Goal: Task Accomplishment & Management: Manage account settings

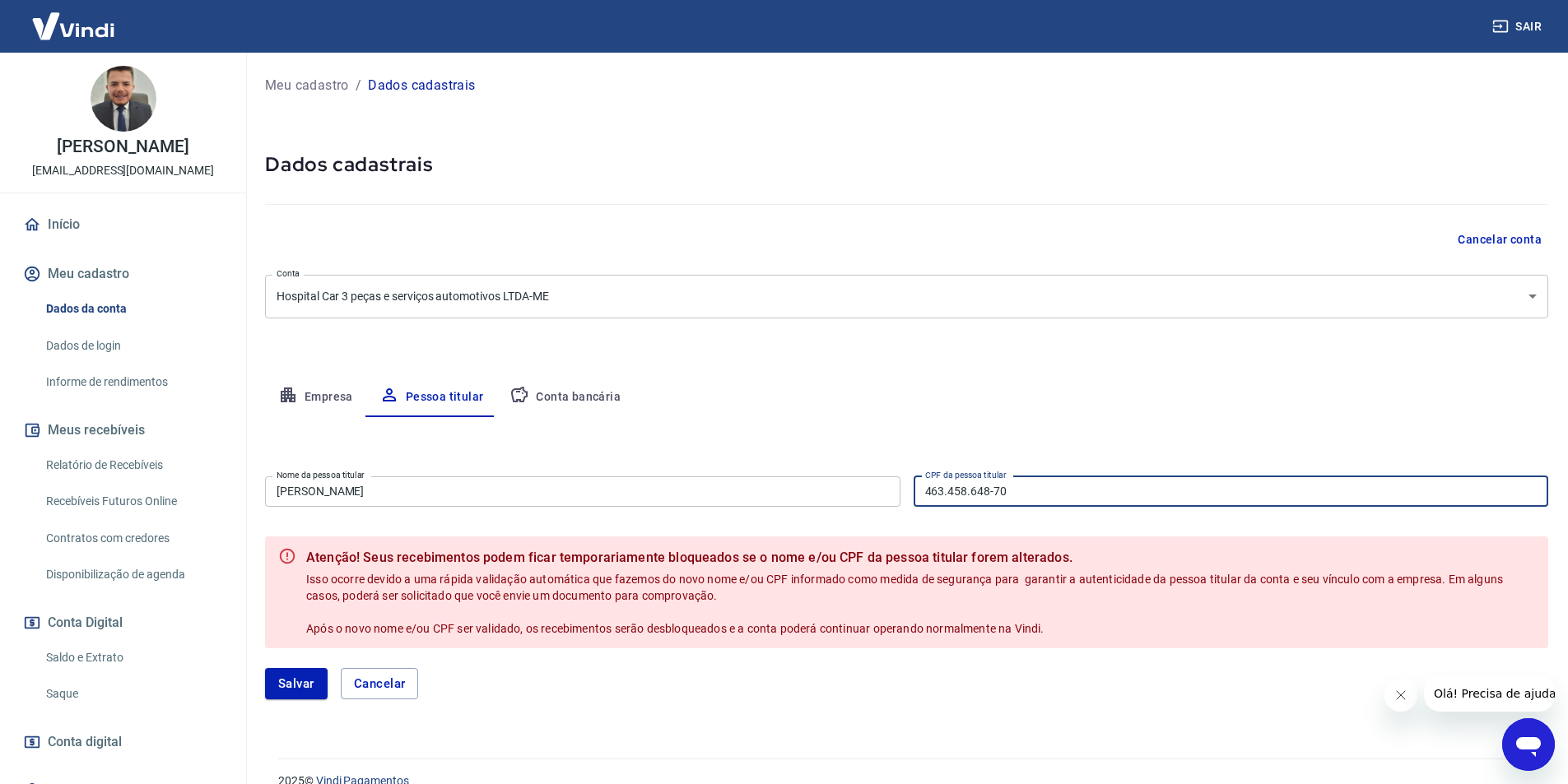
drag, startPoint x: 1007, startPoint y: 488, endPoint x: 915, endPoint y: 476, distance: 92.8
click at [915, 477] on input "463.458.648-70" at bounding box center [1231, 492] width 636 height 31
type input "443.677.438-45"
click at [307, 394] on button "Empresa" at bounding box center [316, 398] width 101 height 40
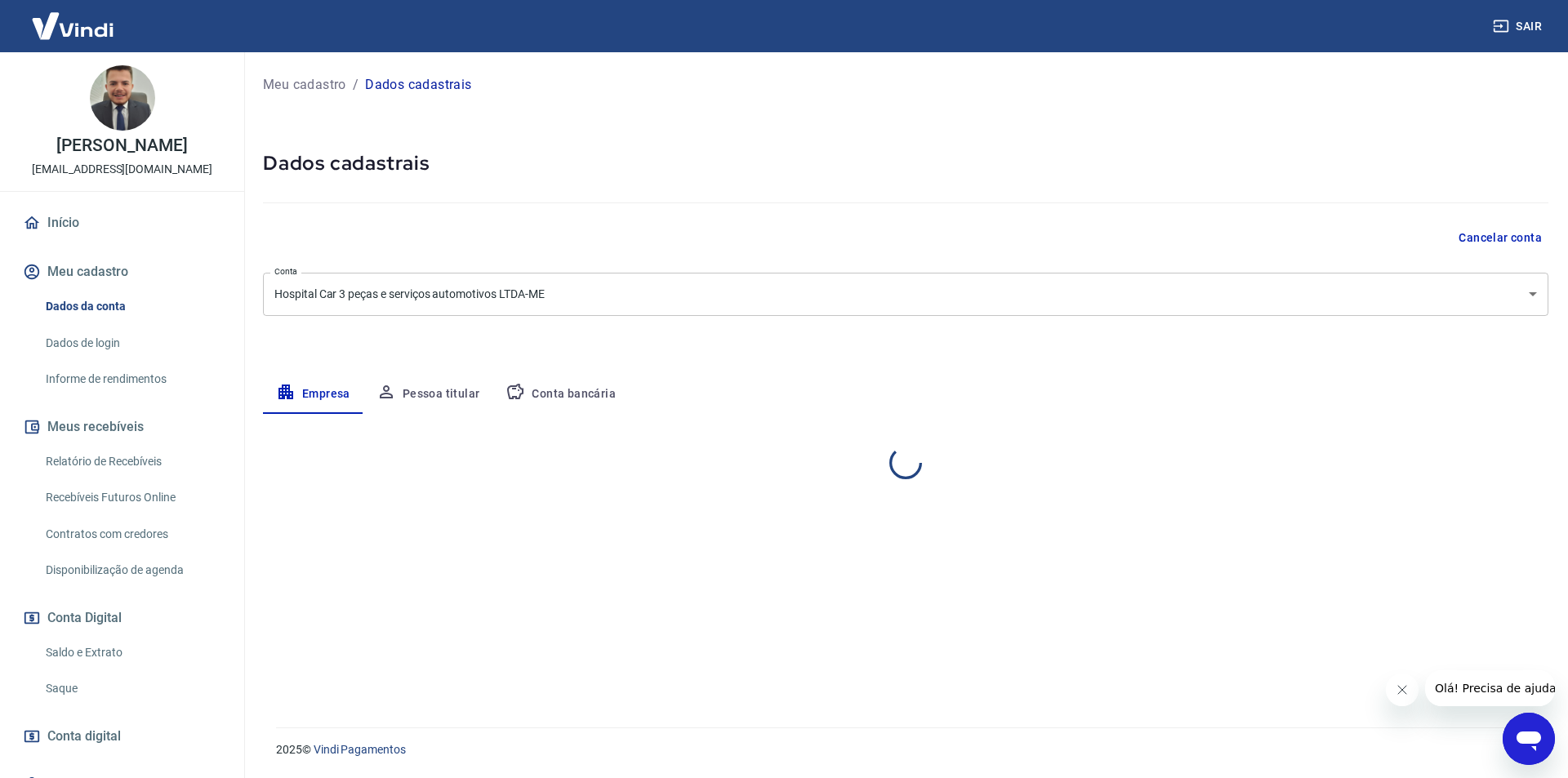
select select "SP"
select select "business"
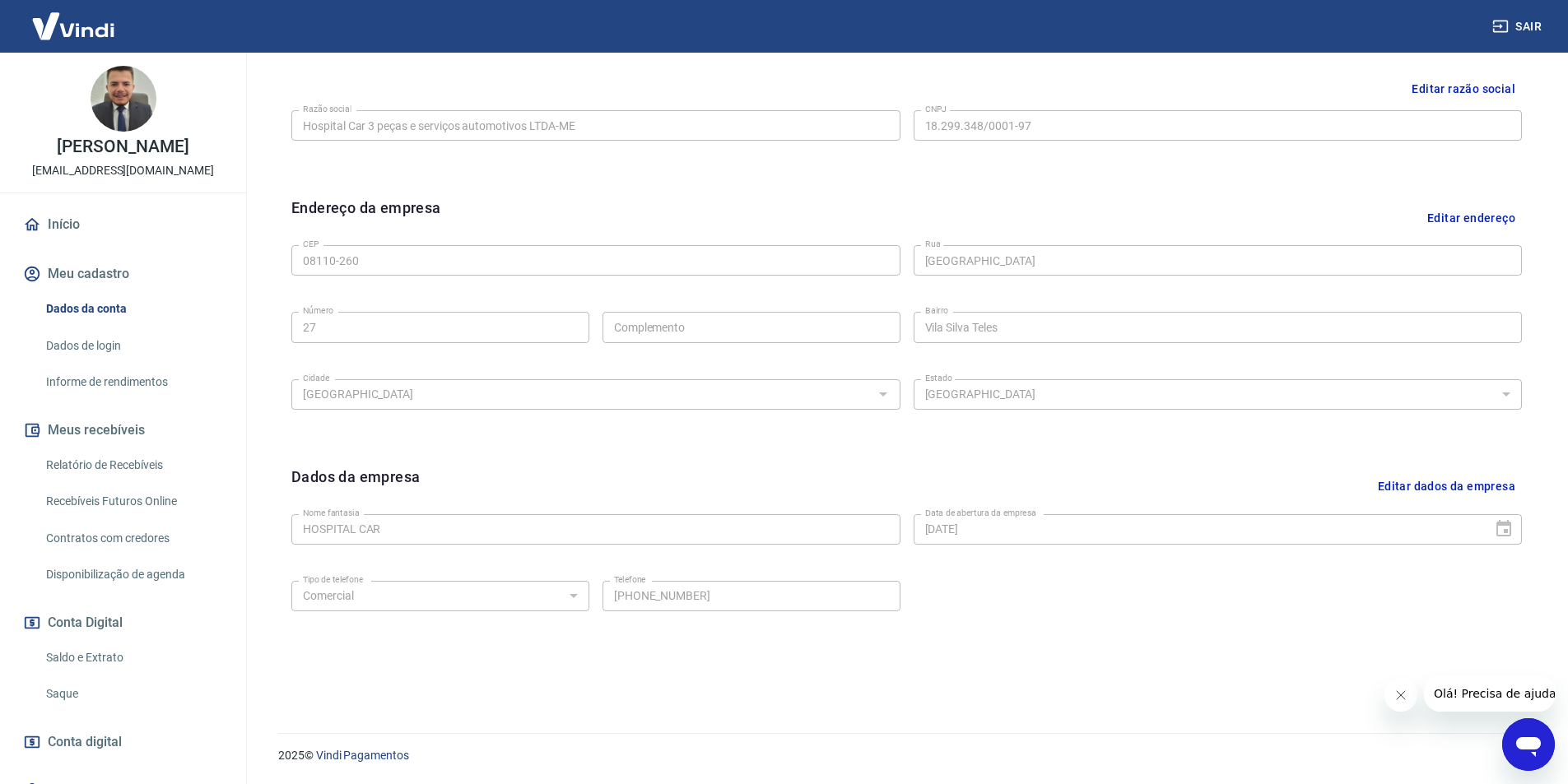
scroll to position [238, 0]
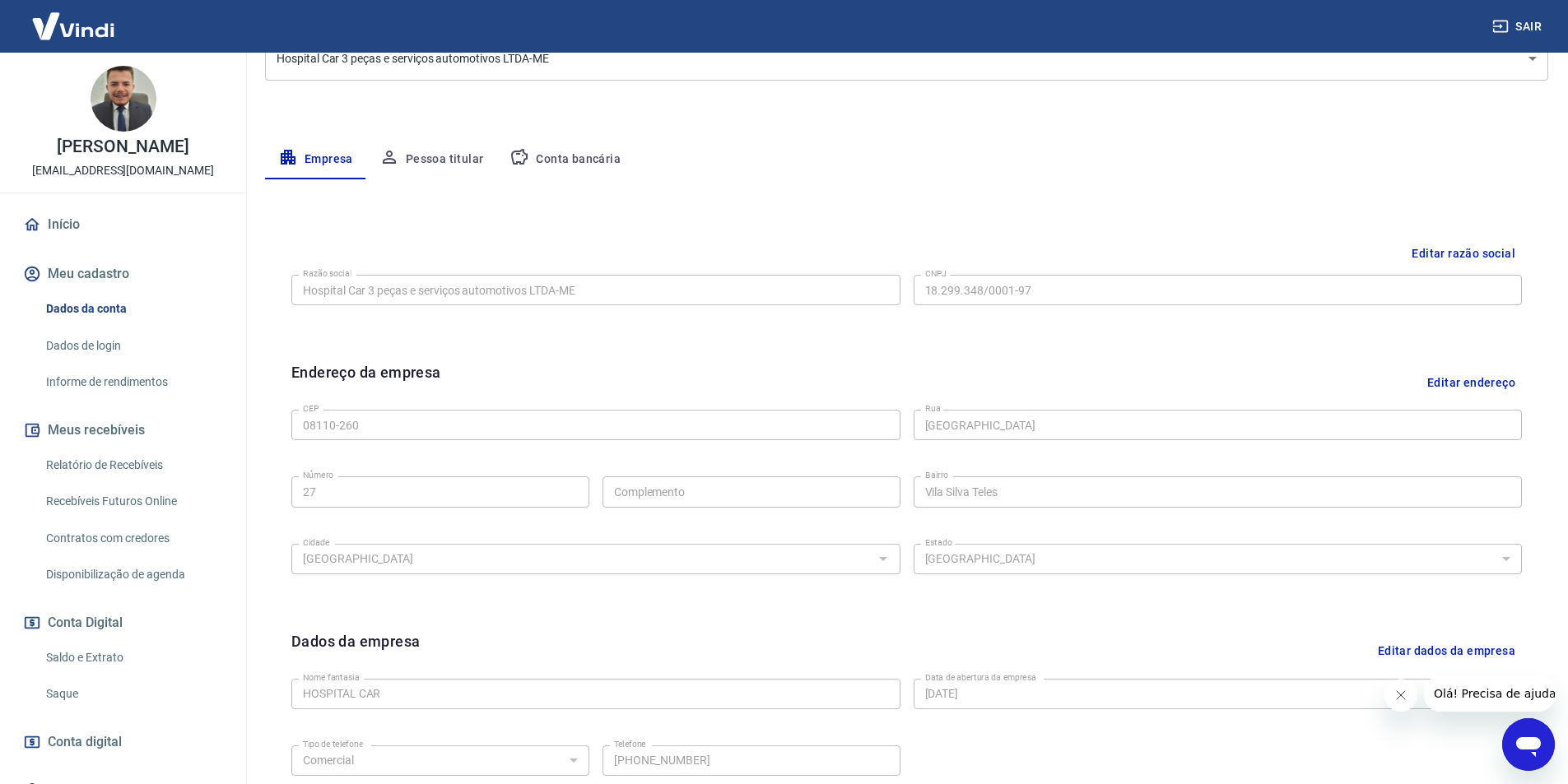
click at [417, 155] on button "Pessoa titular" at bounding box center [432, 159] width 131 height 40
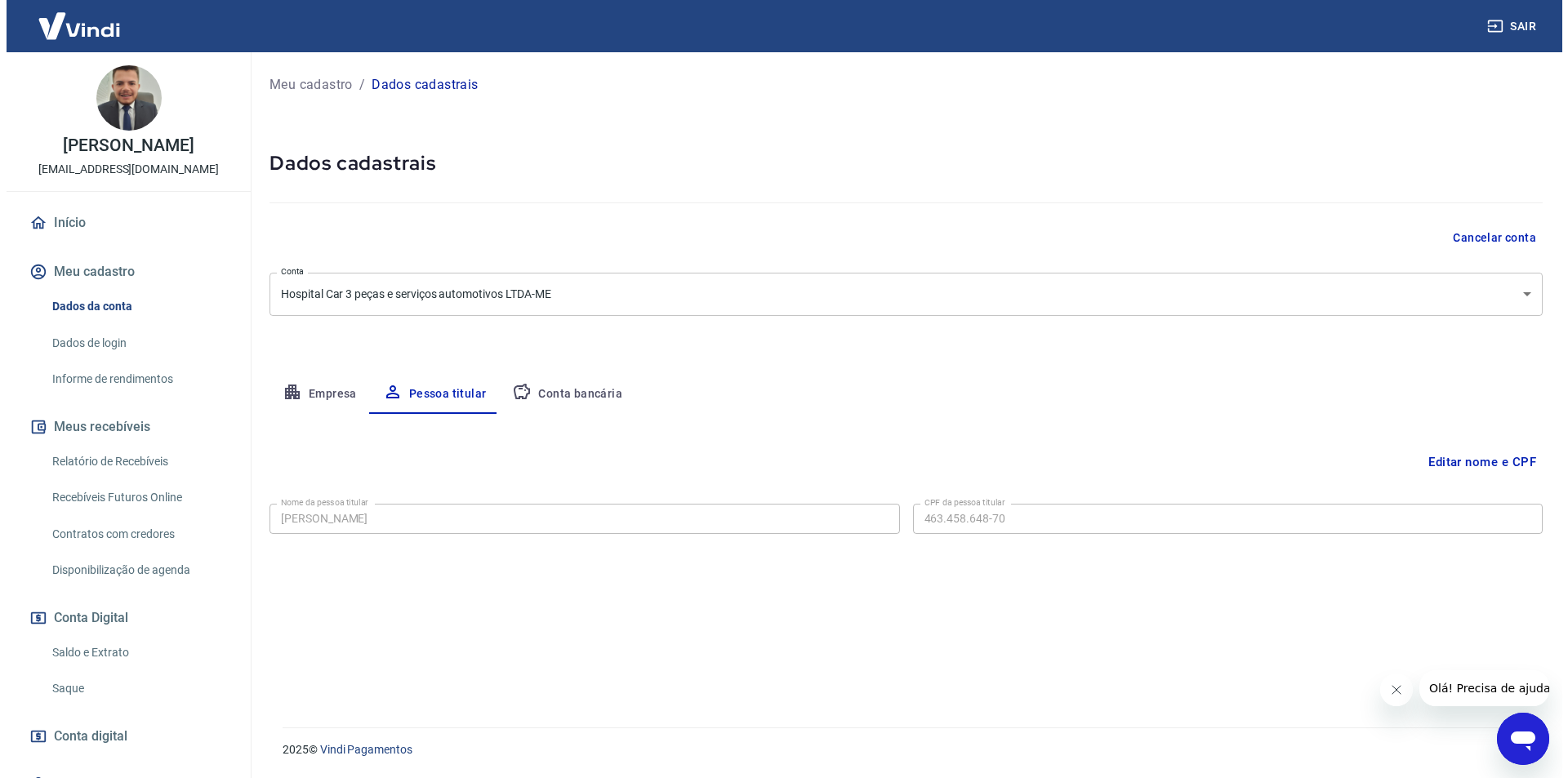
scroll to position [0, 0]
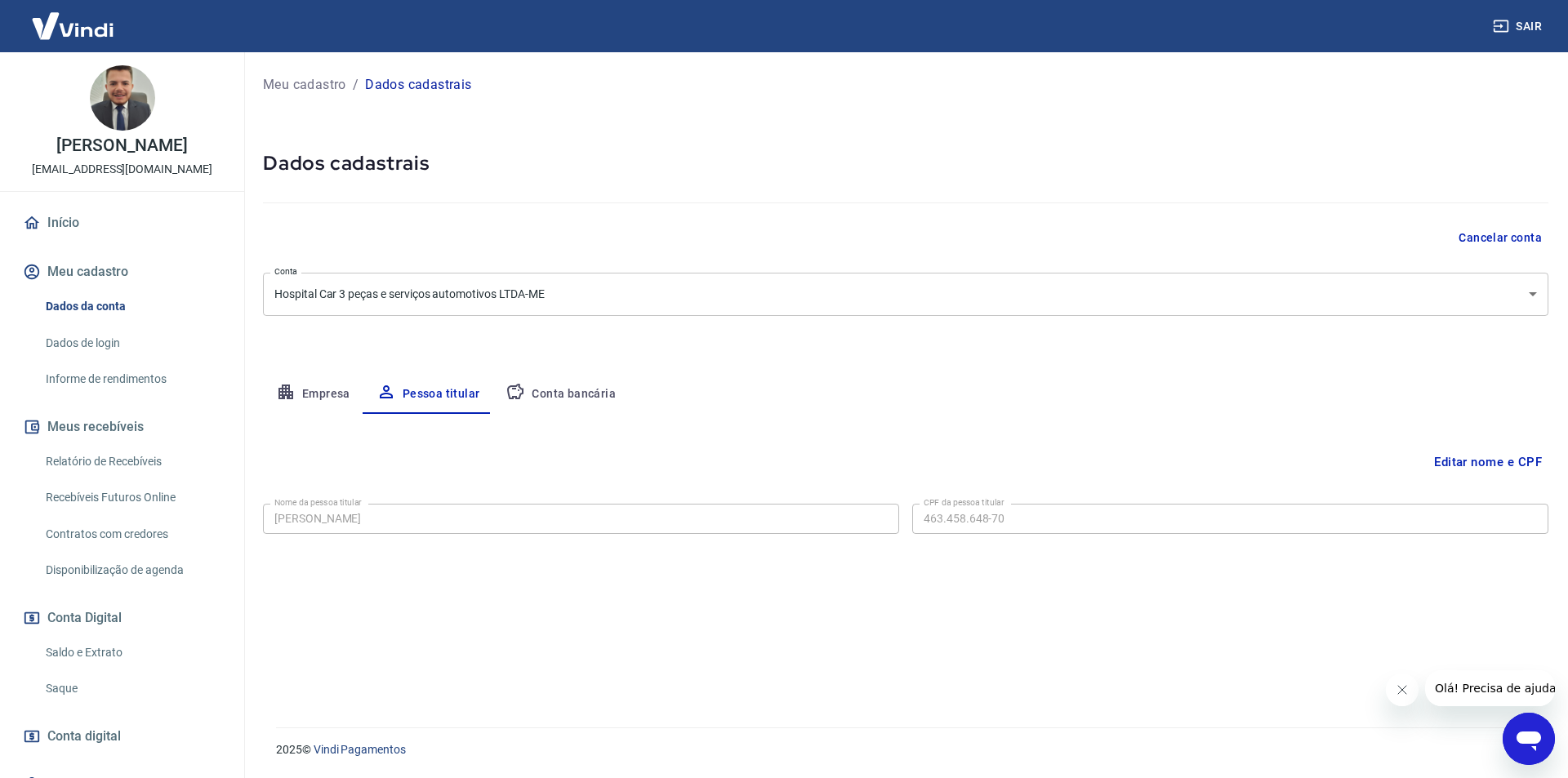
click at [1451, 465] on button "Editar nome e CPF" at bounding box center [1488, 462] width 121 height 31
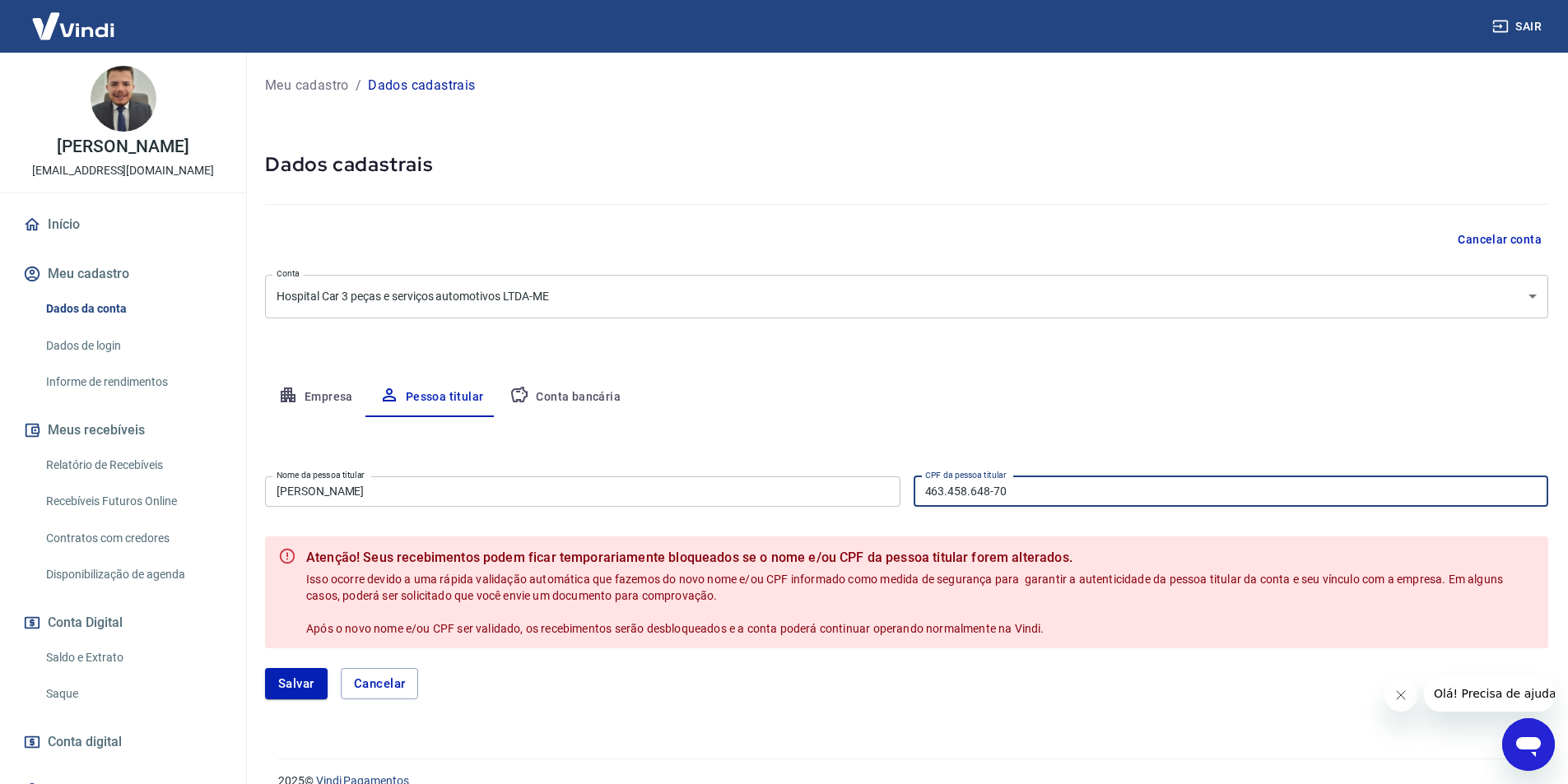
drag, startPoint x: 918, startPoint y: 497, endPoint x: 897, endPoint y: 496, distance: 21.0
click at [897, 496] on div "Nome da pessoa titular Oscar Batista Venancio Nome da pessoa titular CPF da pes…" at bounding box center [907, 490] width 1283 height 41
type input "443.677.438-45"
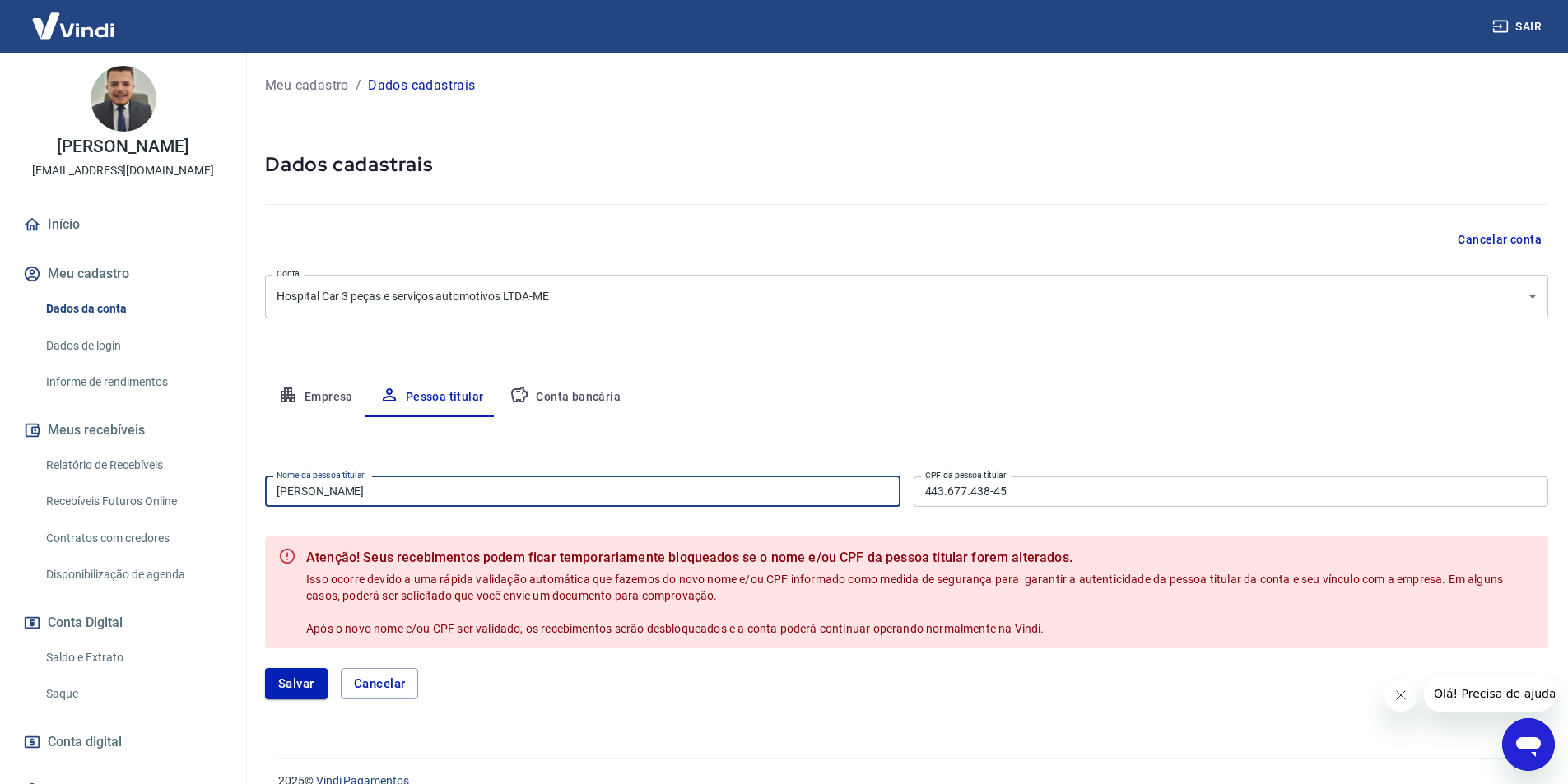
drag, startPoint x: 402, startPoint y: 497, endPoint x: 155, endPoint y: 522, distance: 248.3
click at [155, 522] on div "Sair Oscar Batista Venancio hospitalcar.3@gmail.com Início Meu cadastro Dados d…" at bounding box center [784, 392] width 1568 height 784
drag, startPoint x: 447, startPoint y: 480, endPoint x: 305, endPoint y: 486, distance: 142.1
click at [447, 480] on input "[PERSON_NAME]" at bounding box center [582, 492] width 636 height 31
click at [288, 494] on input "[PERSON_NAME]" at bounding box center [582, 492] width 636 height 31
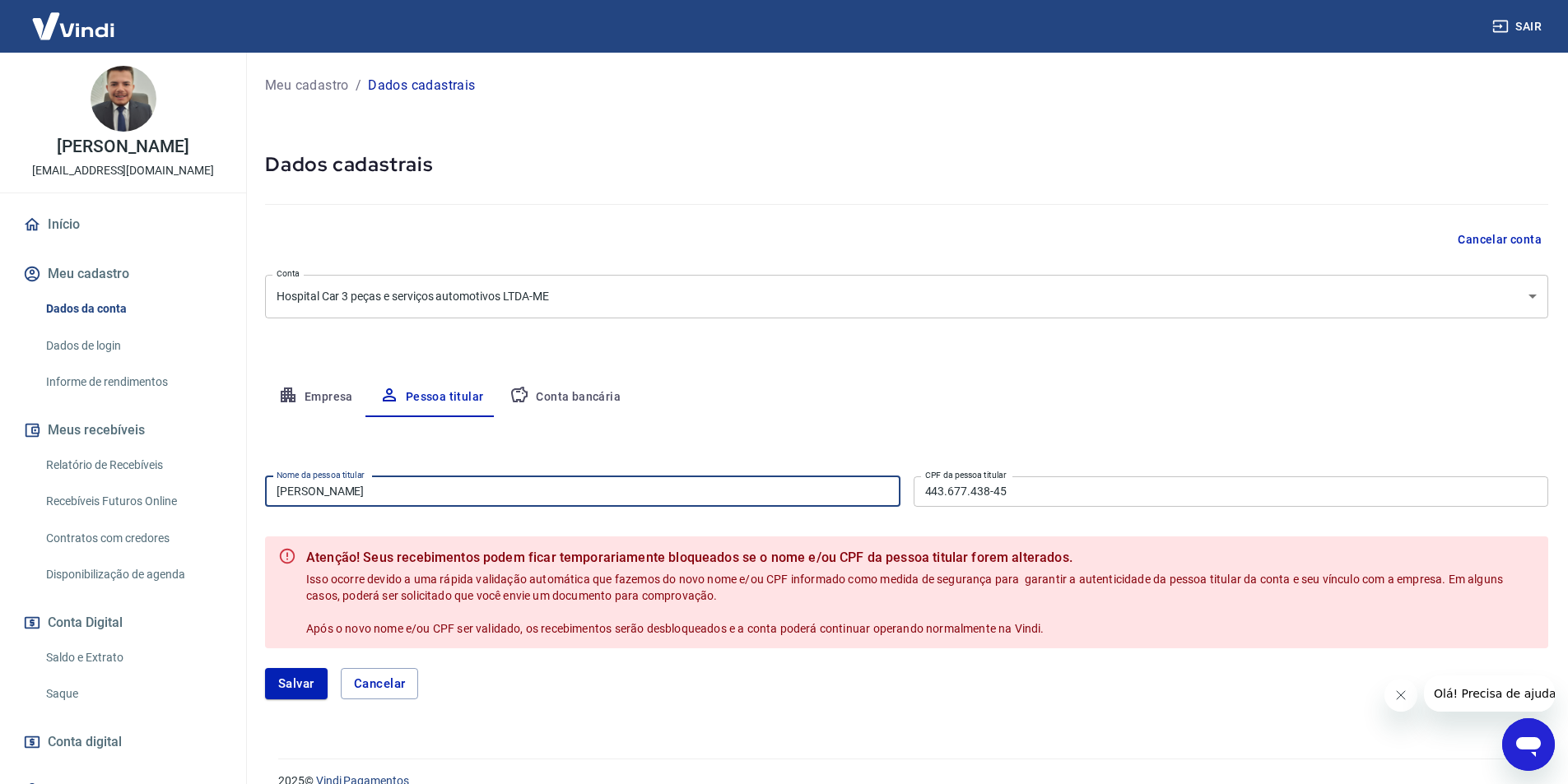
click at [292, 484] on input "[PERSON_NAME]" at bounding box center [582, 492] width 636 height 31
type input "[PERSON_NAME]"
click at [301, 681] on button "Salvar" at bounding box center [296, 684] width 62 height 32
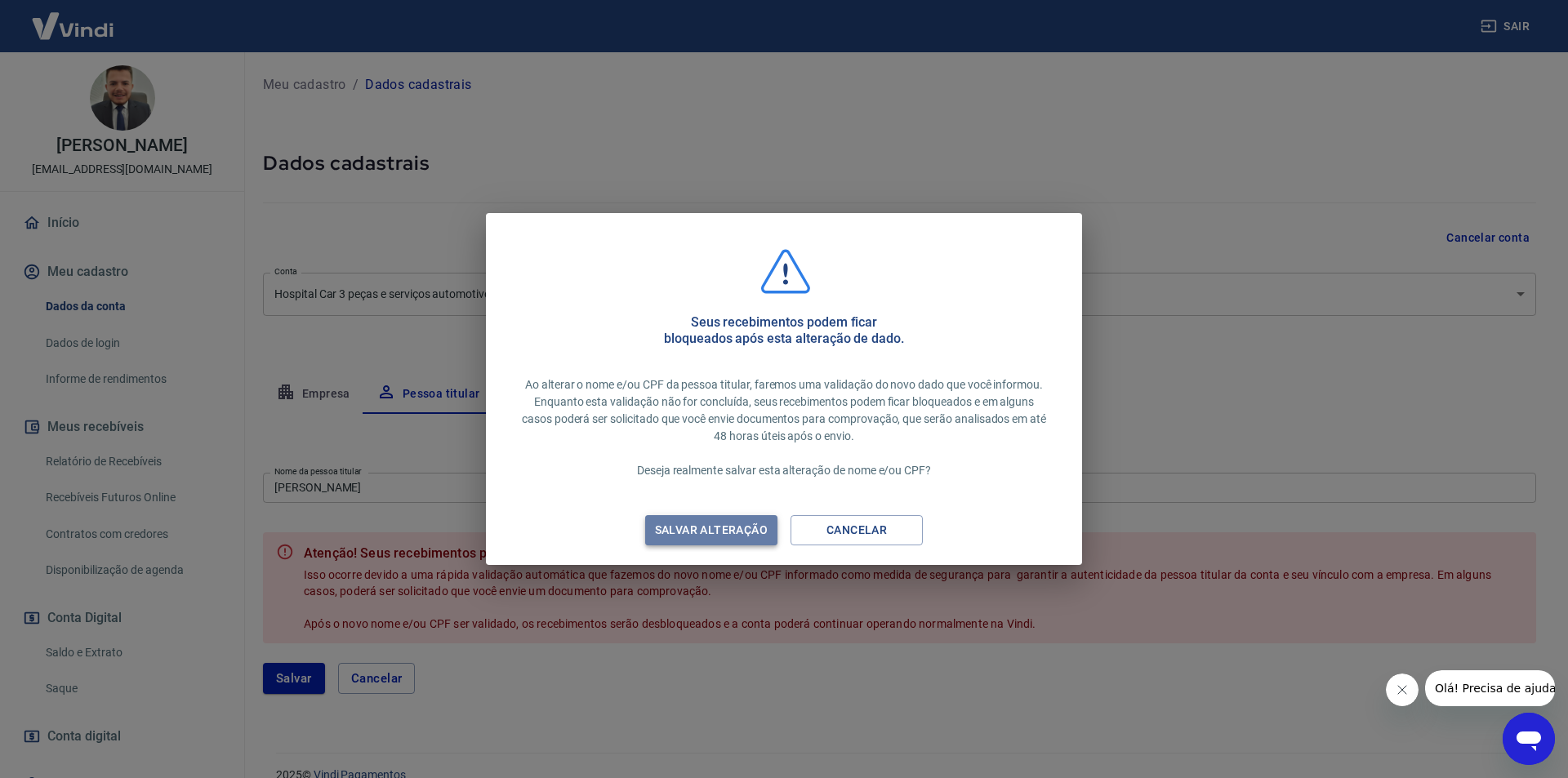
click at [714, 530] on div "Salvar alteração" at bounding box center [711, 530] width 152 height 21
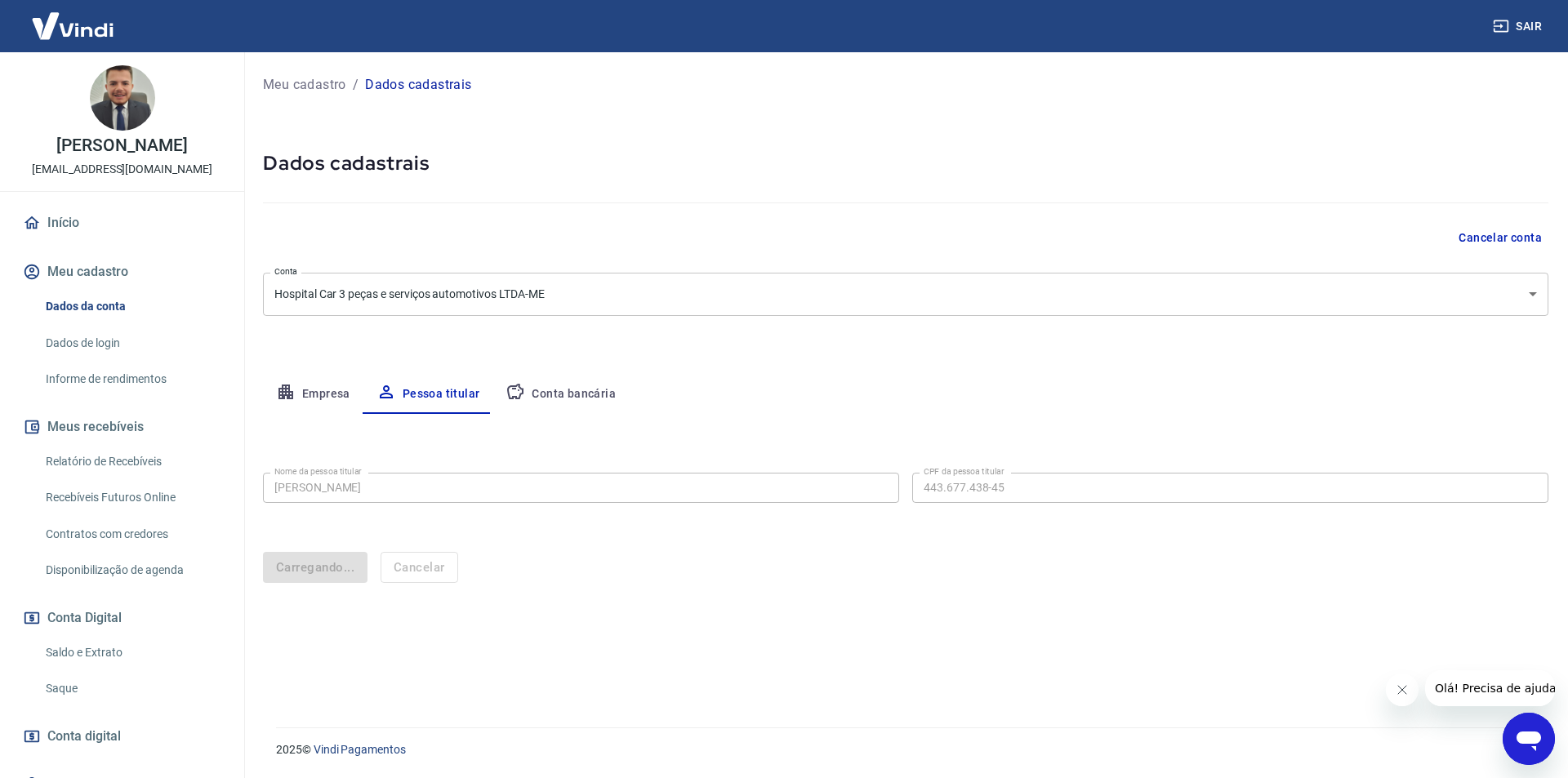
click at [579, 391] on button "Conta bancária" at bounding box center [560, 395] width 136 height 40
select select "1"
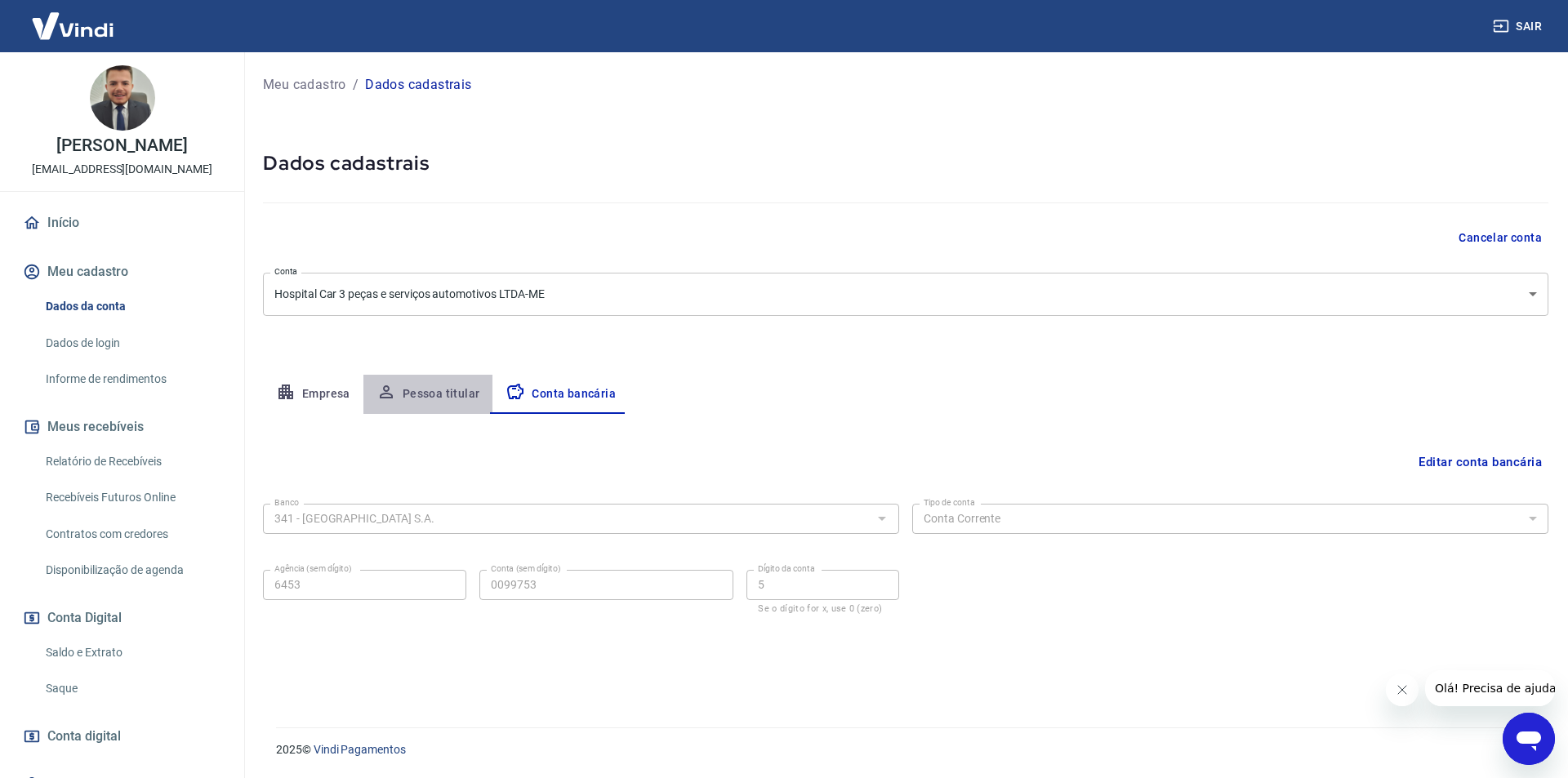
click at [422, 385] on button "Pessoa titular" at bounding box center [429, 395] width 130 height 40
click at [568, 394] on button "Conta bancária" at bounding box center [560, 395] width 136 height 40
select select "1"
click at [447, 390] on button "Pessoa titular" at bounding box center [429, 395] width 130 height 40
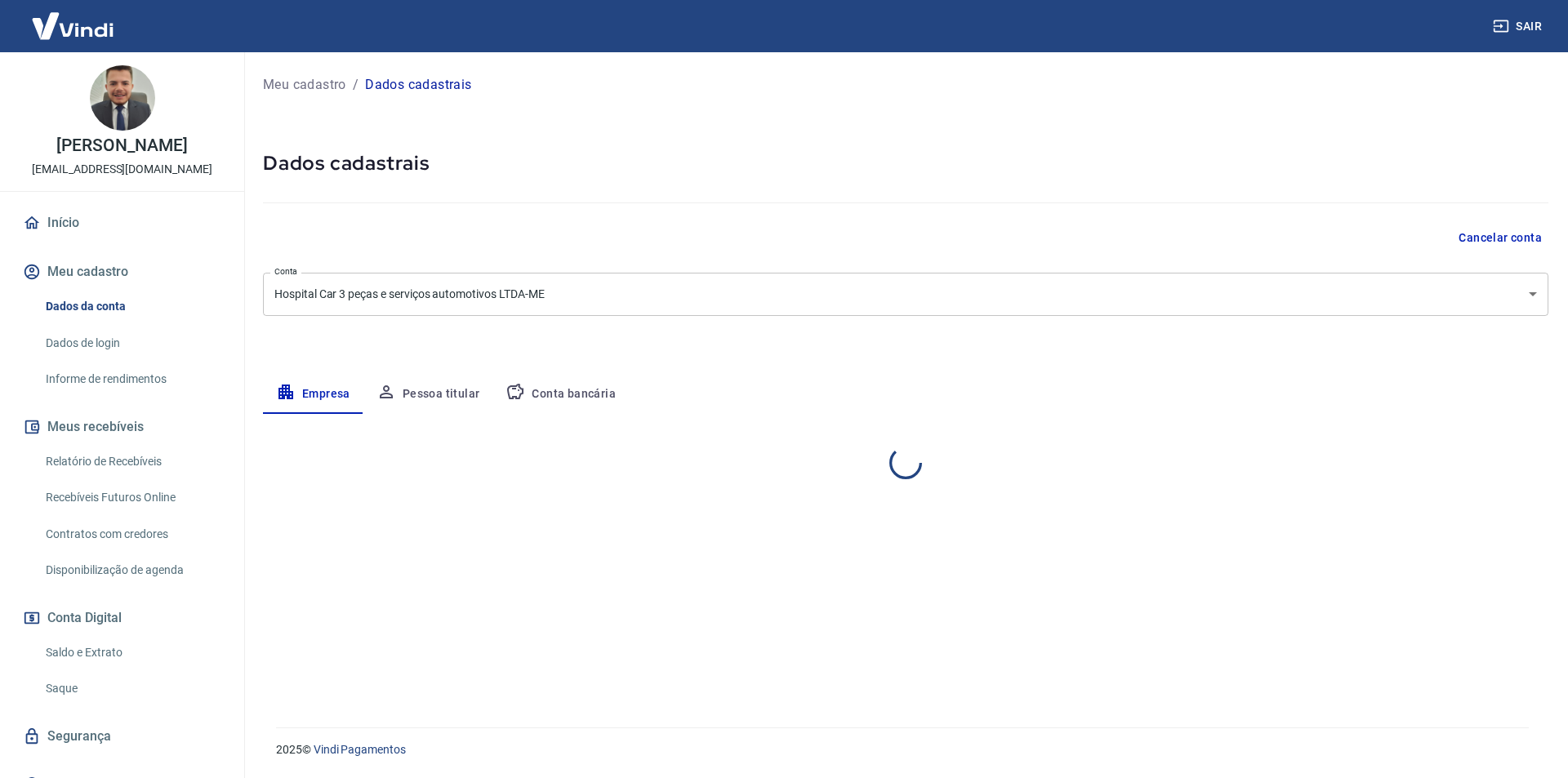
select select "SP"
select select "business"
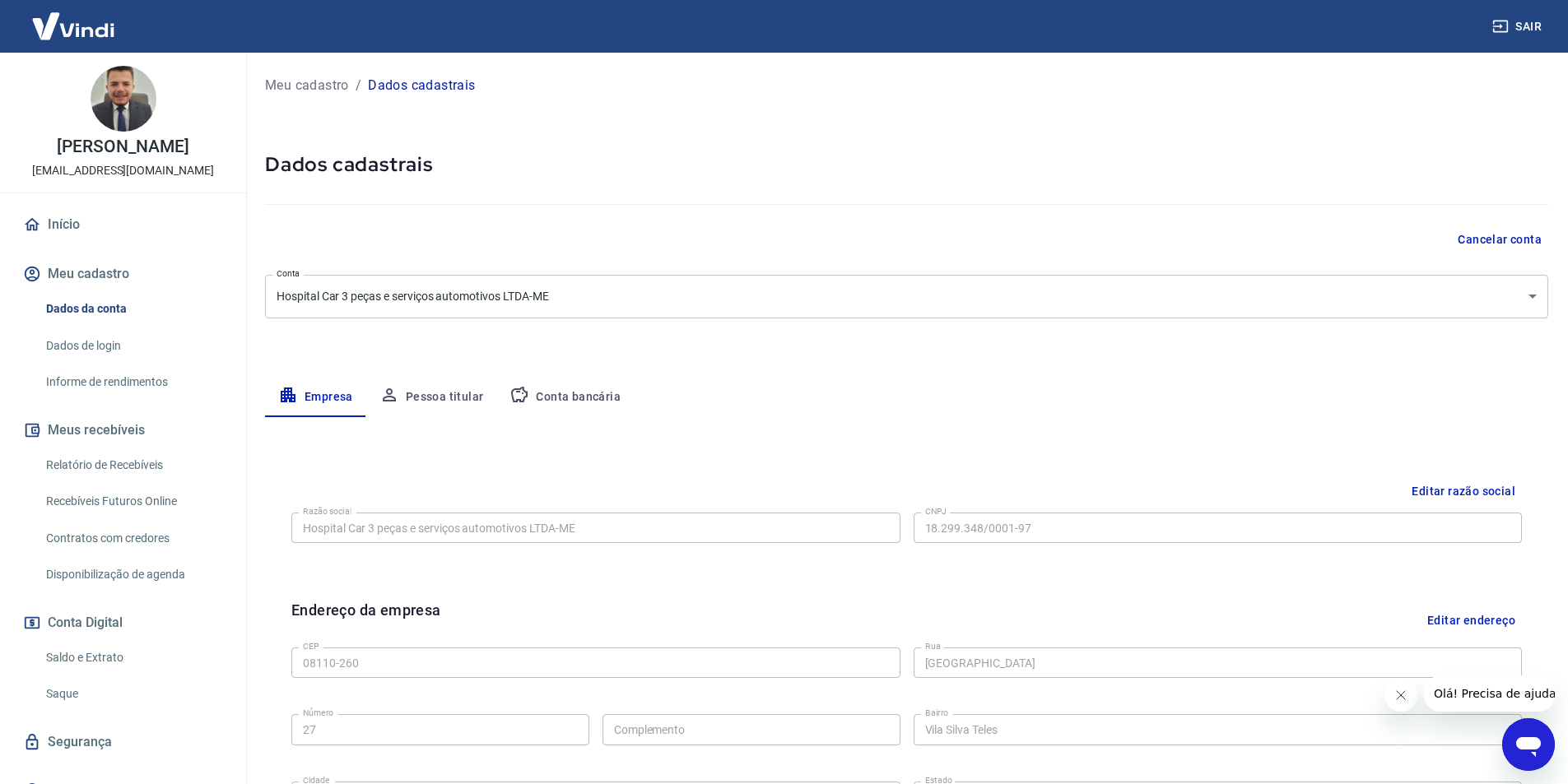
click at [122, 86] on img at bounding box center [123, 98] width 66 height 66
click at [118, 103] on img at bounding box center [123, 98] width 66 height 66
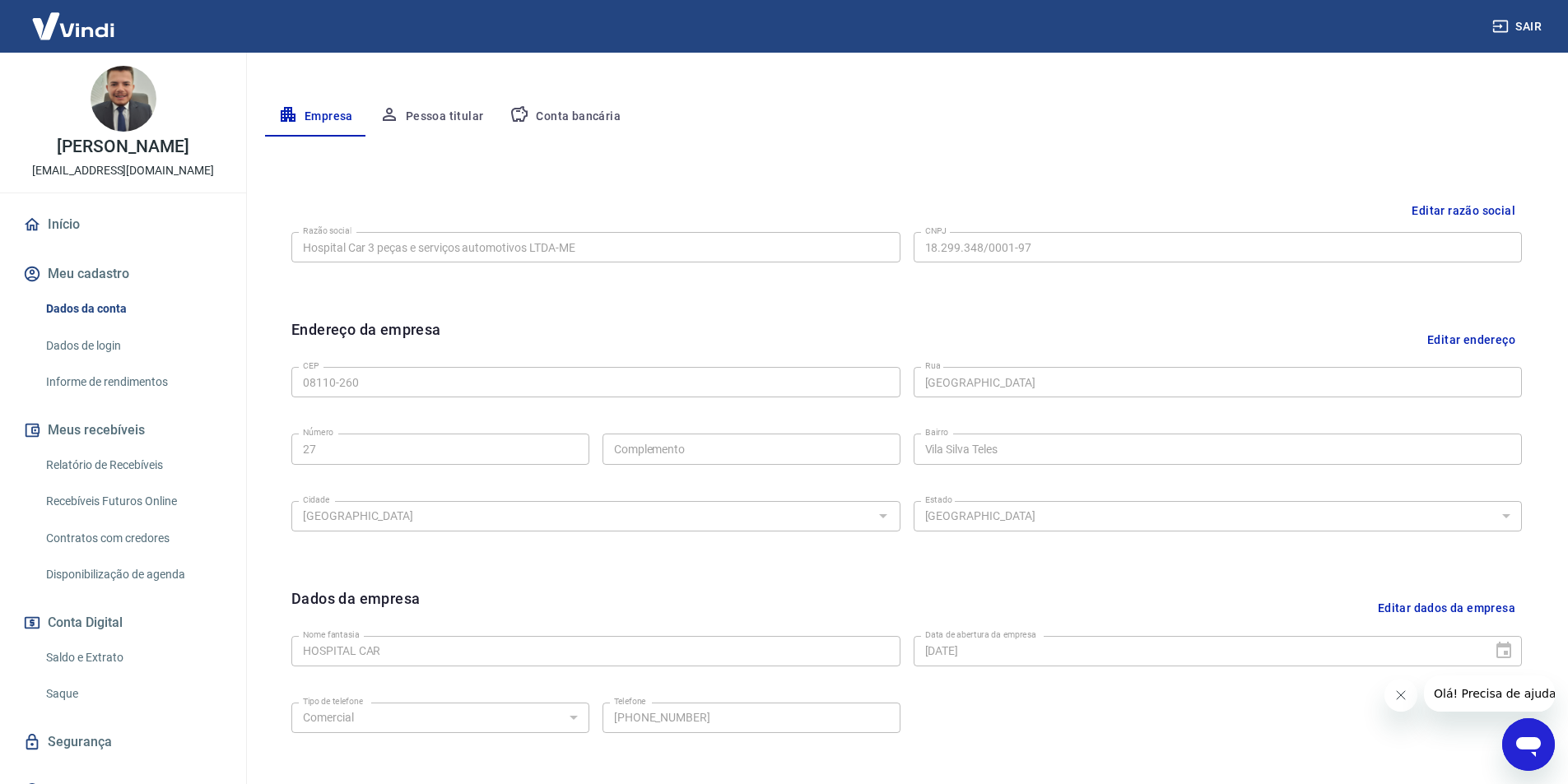
scroll to position [73, 0]
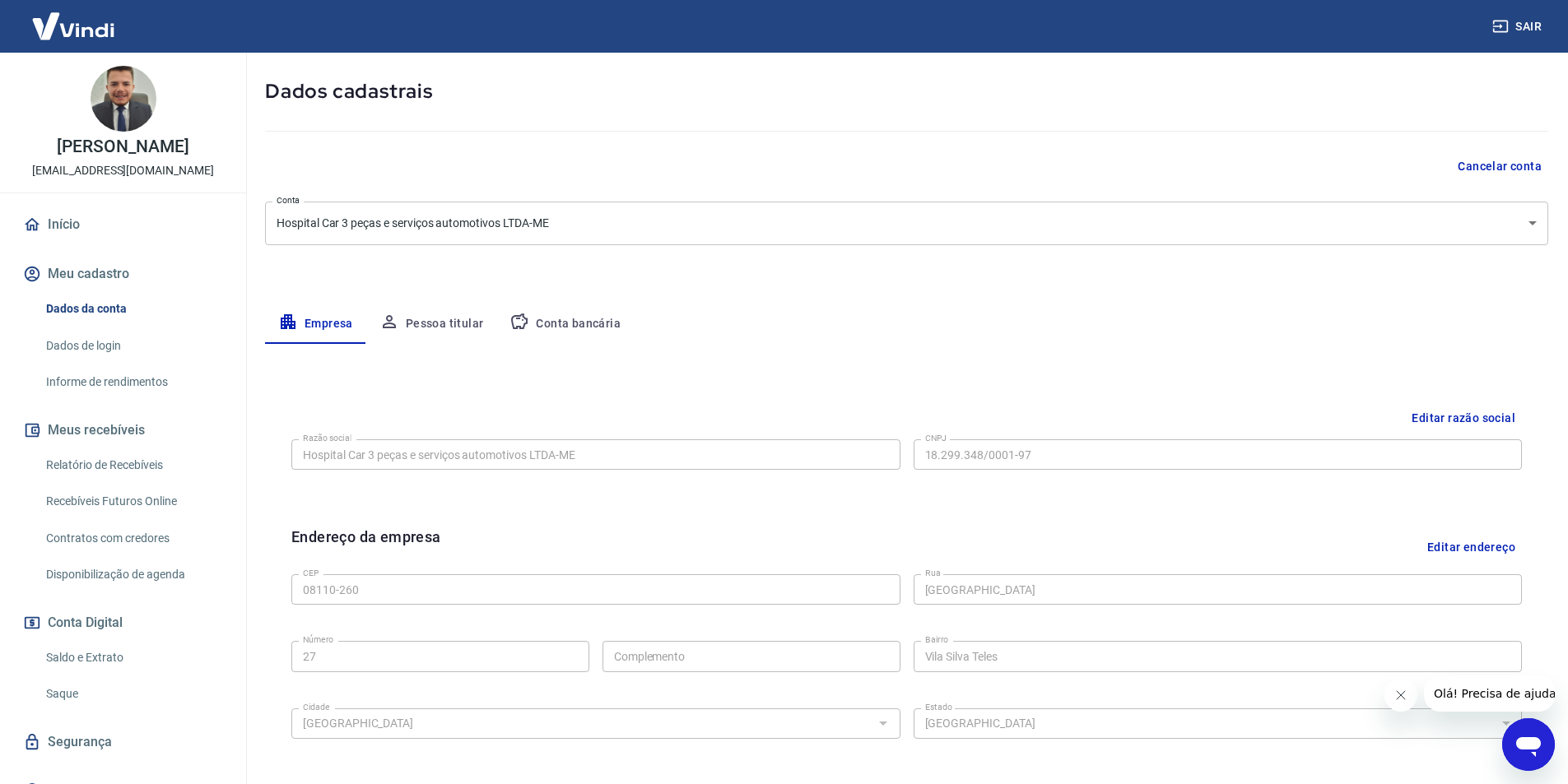
click at [440, 312] on button "Pessoa titular" at bounding box center [432, 325] width 131 height 40
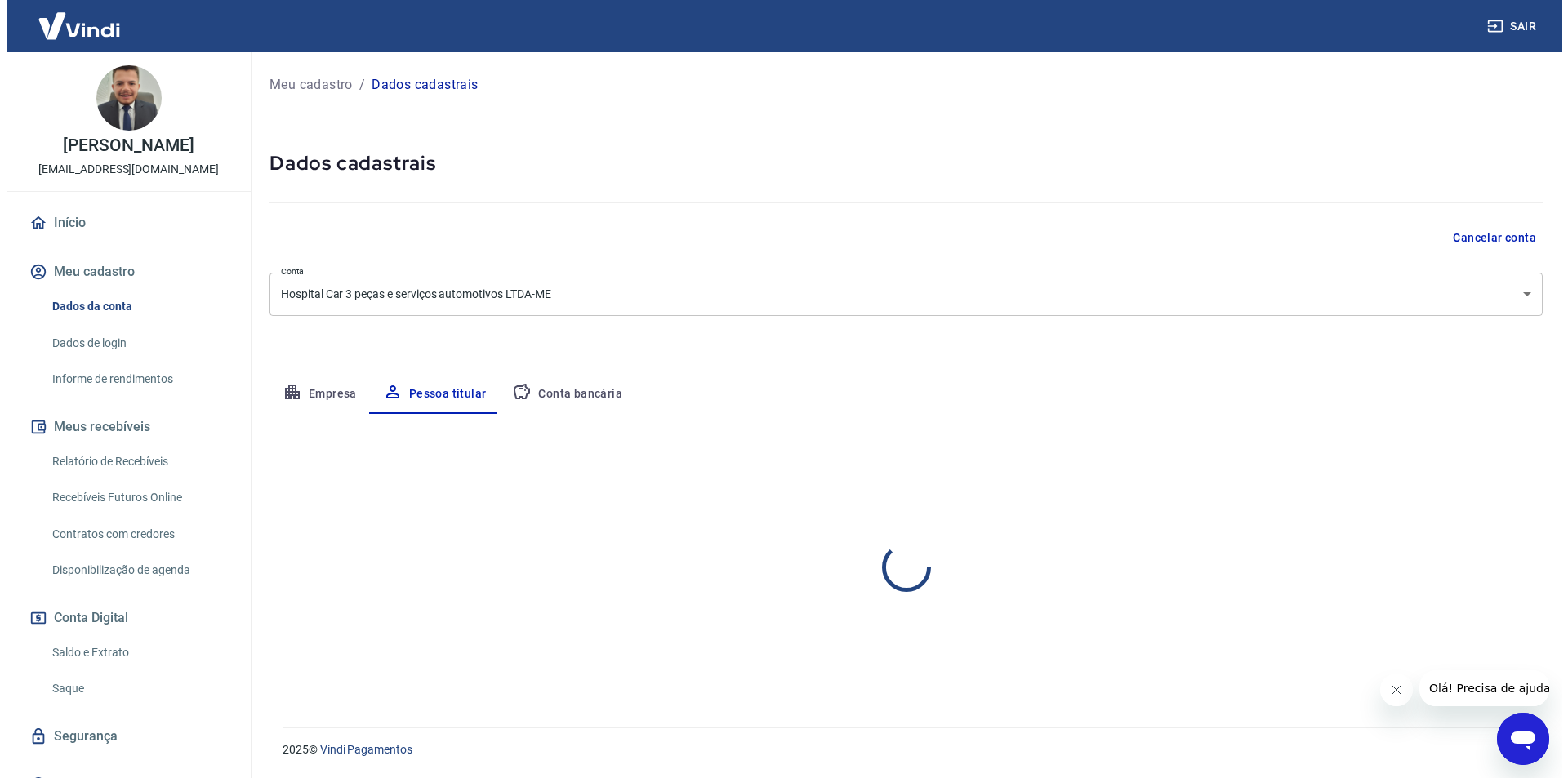
scroll to position [0, 0]
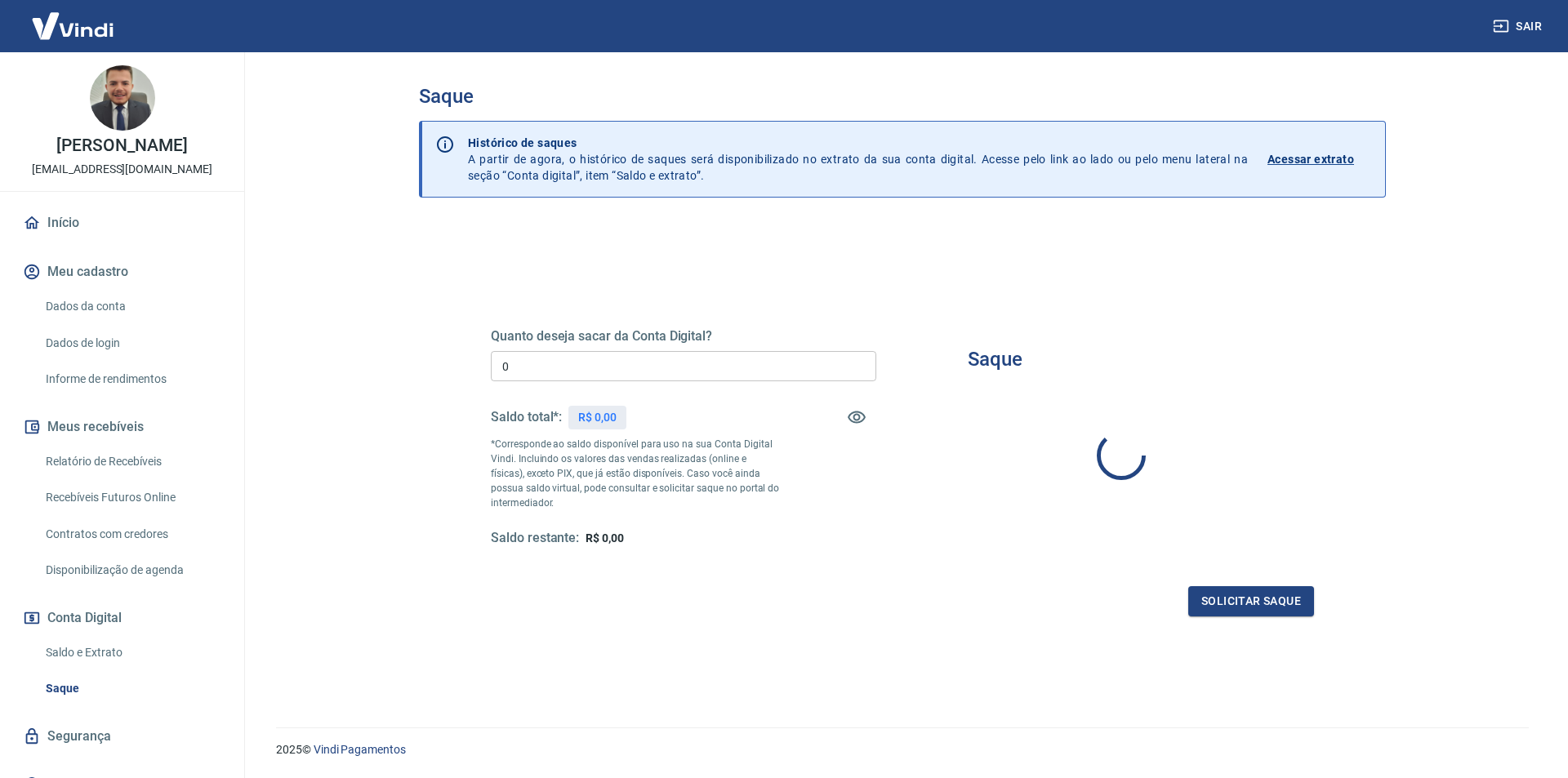
type input "R$ 0,00"
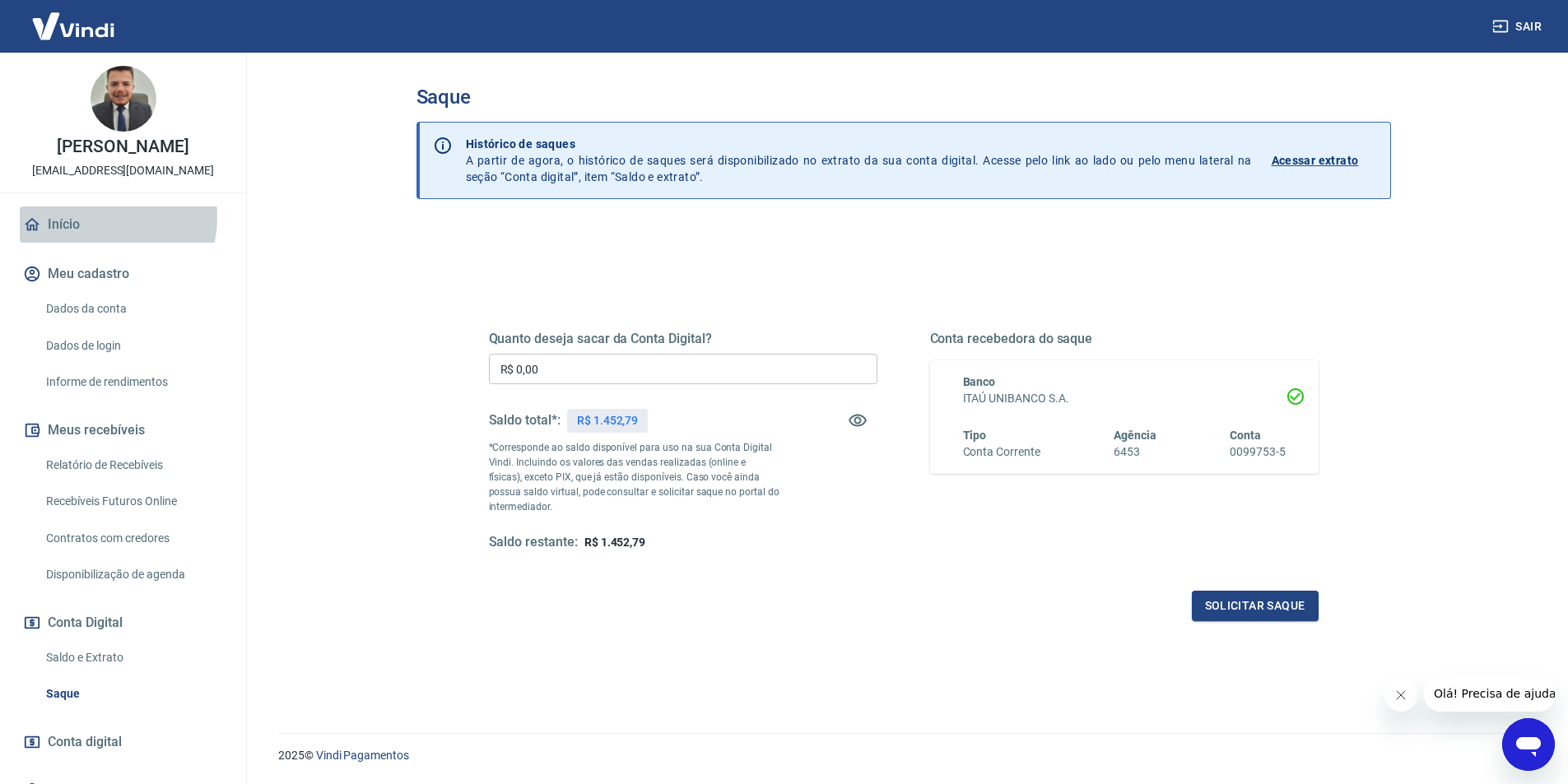
click at [91, 218] on link "Início" at bounding box center [123, 225] width 207 height 37
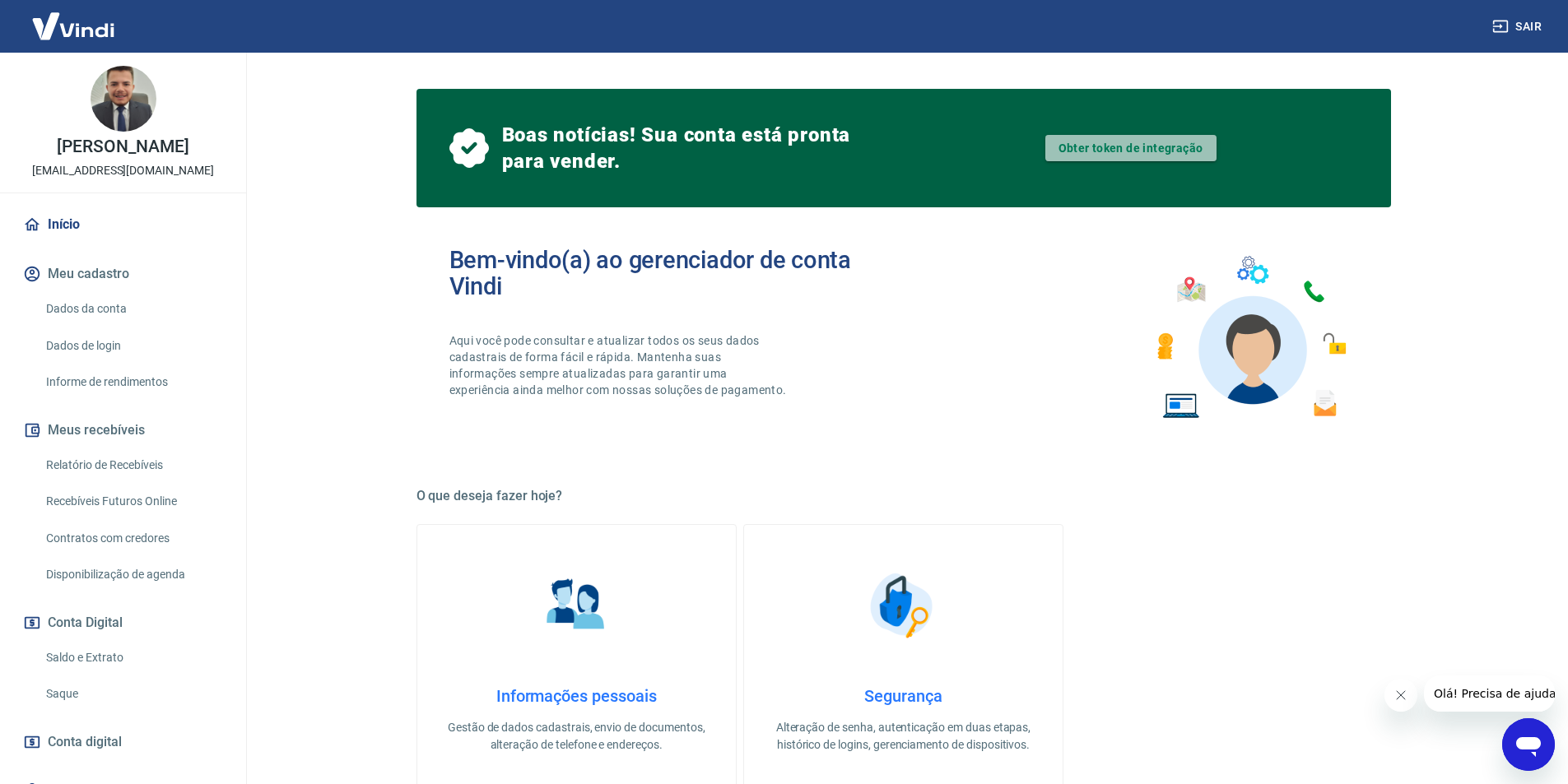
click at [1119, 157] on link "Obter token de integração" at bounding box center [1131, 148] width 171 height 27
click at [117, 110] on img at bounding box center [123, 98] width 66 height 66
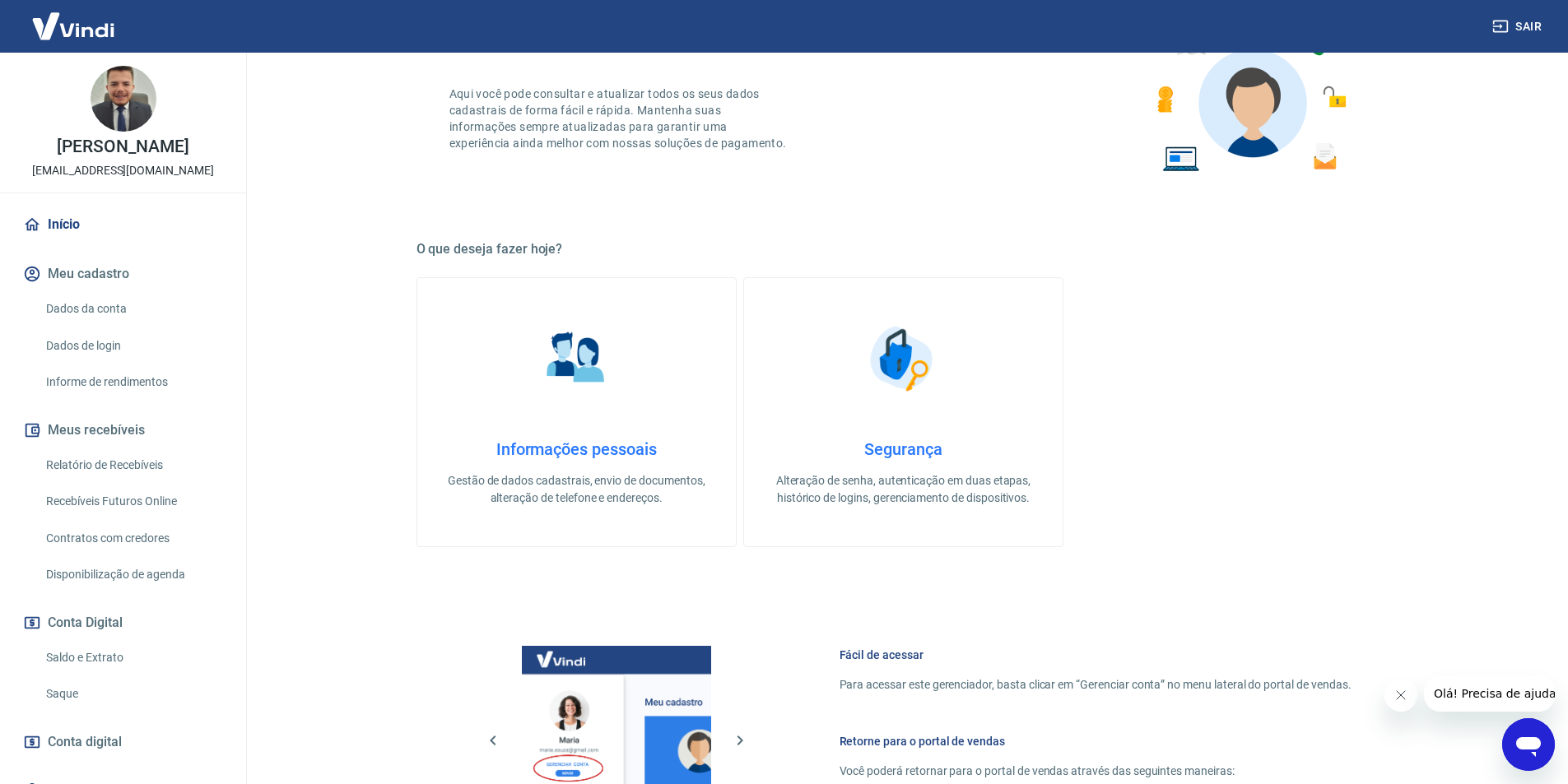
click at [117, 99] on img at bounding box center [123, 98] width 66 height 66
click at [118, 175] on p "[EMAIL_ADDRESS][DOMAIN_NAME]" at bounding box center [123, 170] width 182 height 17
click at [86, 217] on link "Início" at bounding box center [123, 225] width 207 height 37
click at [111, 270] on button "Meu cadastro" at bounding box center [123, 274] width 207 height 37
click at [108, 308] on link "Dados da conta" at bounding box center [133, 309] width 187 height 34
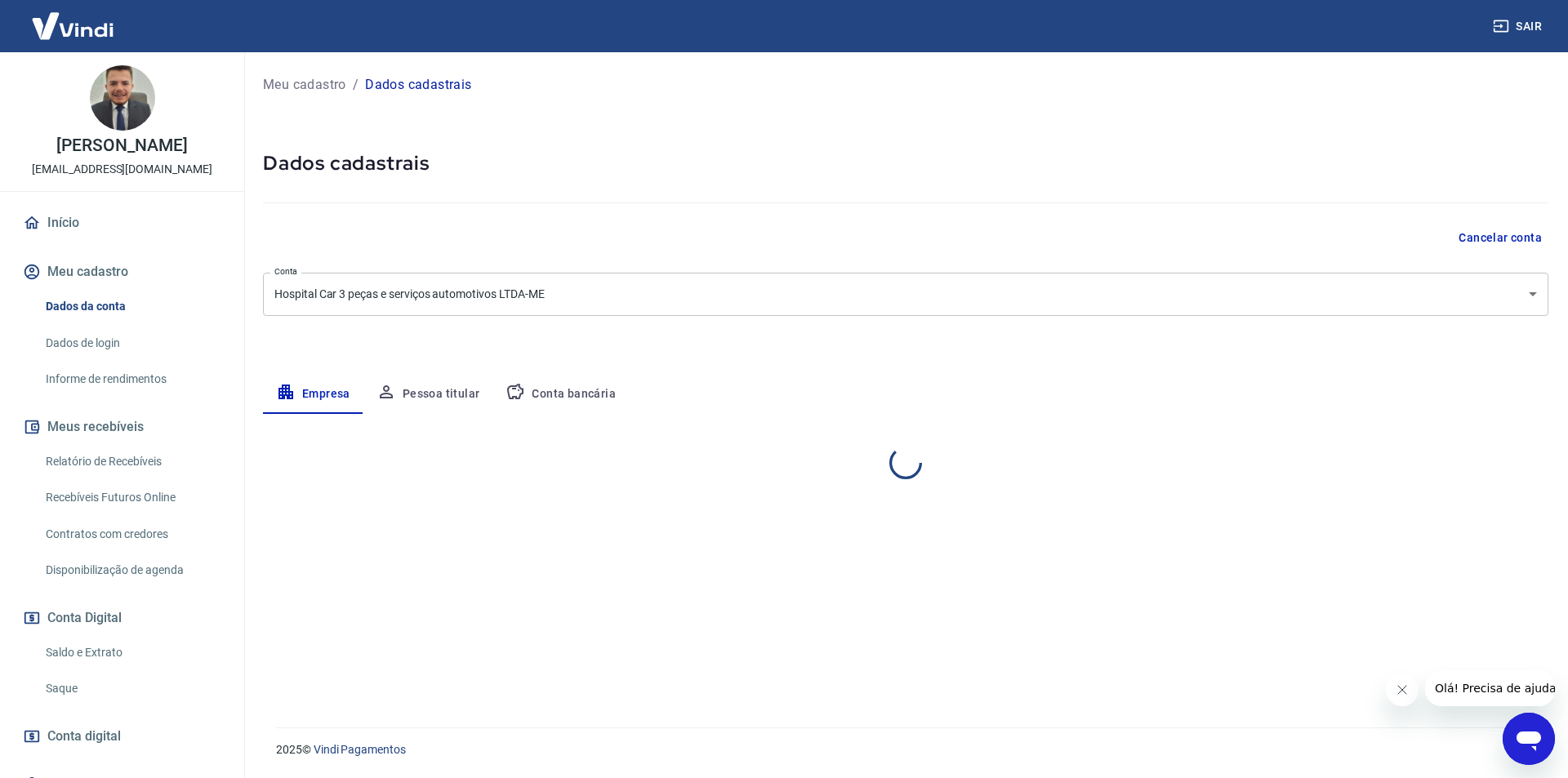
select select "SP"
select select "business"
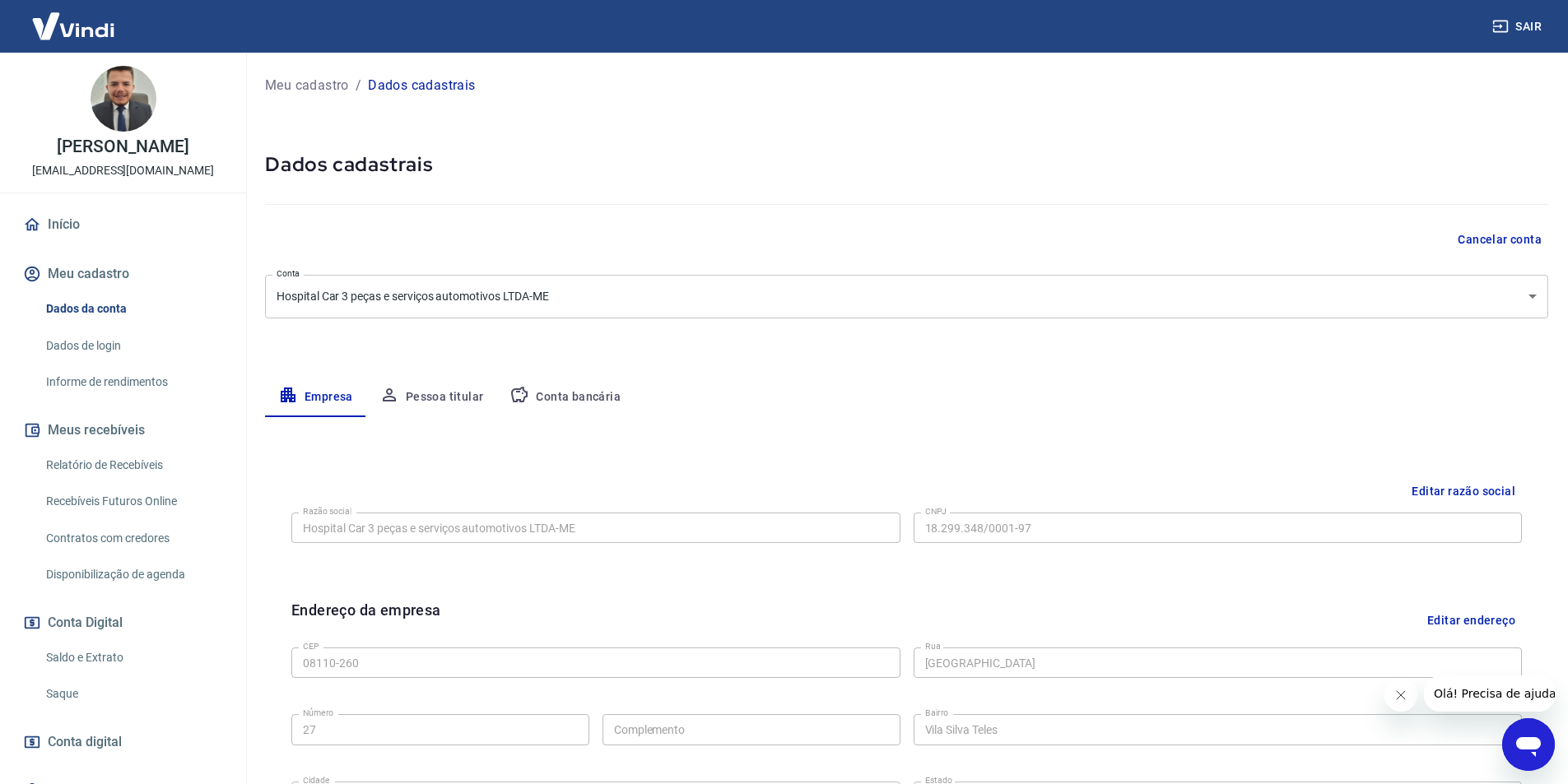
click at [425, 390] on button "Pessoa titular" at bounding box center [432, 398] width 131 height 40
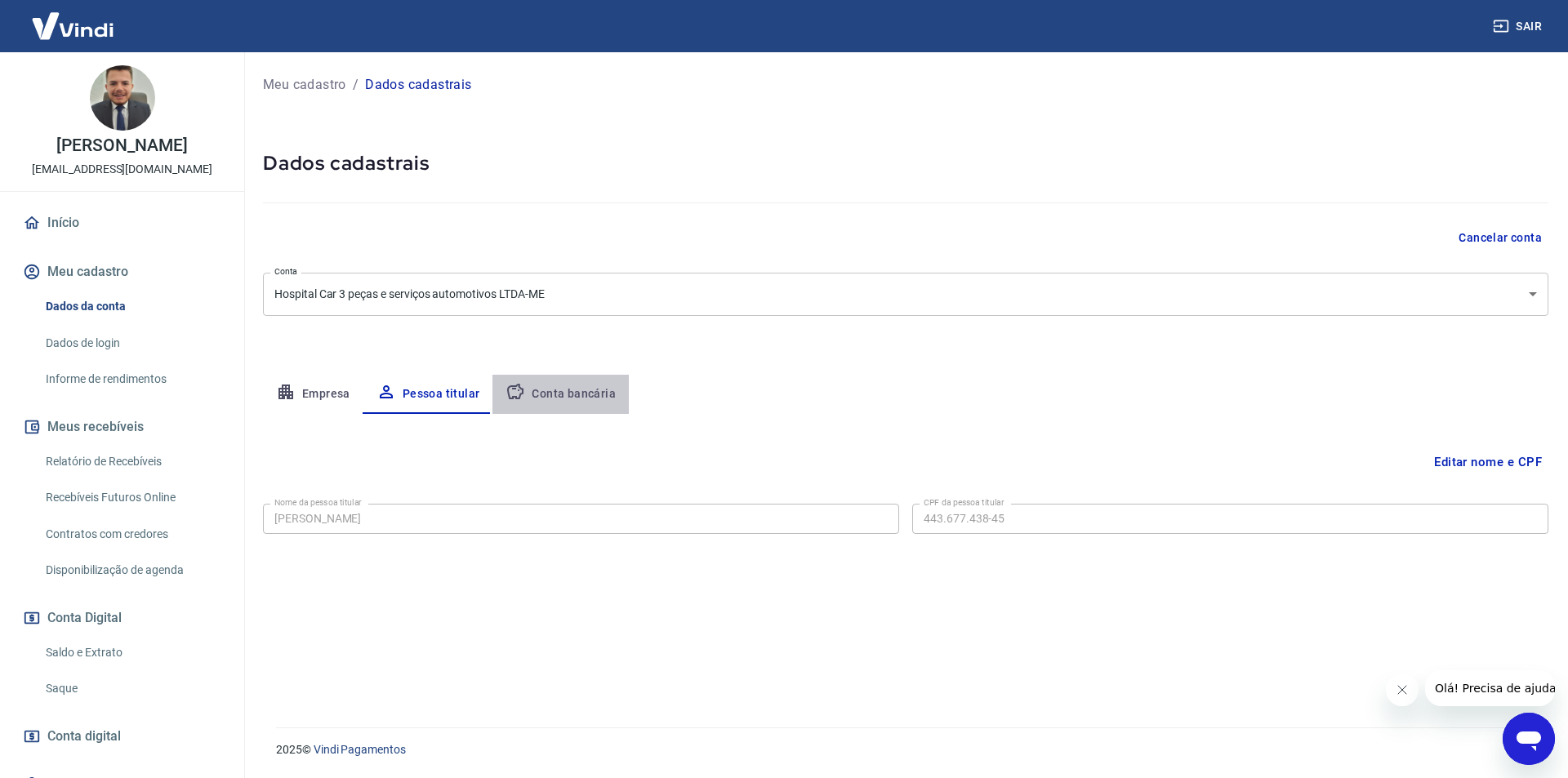
click at [613, 390] on button "Conta bancária" at bounding box center [560, 395] width 136 height 40
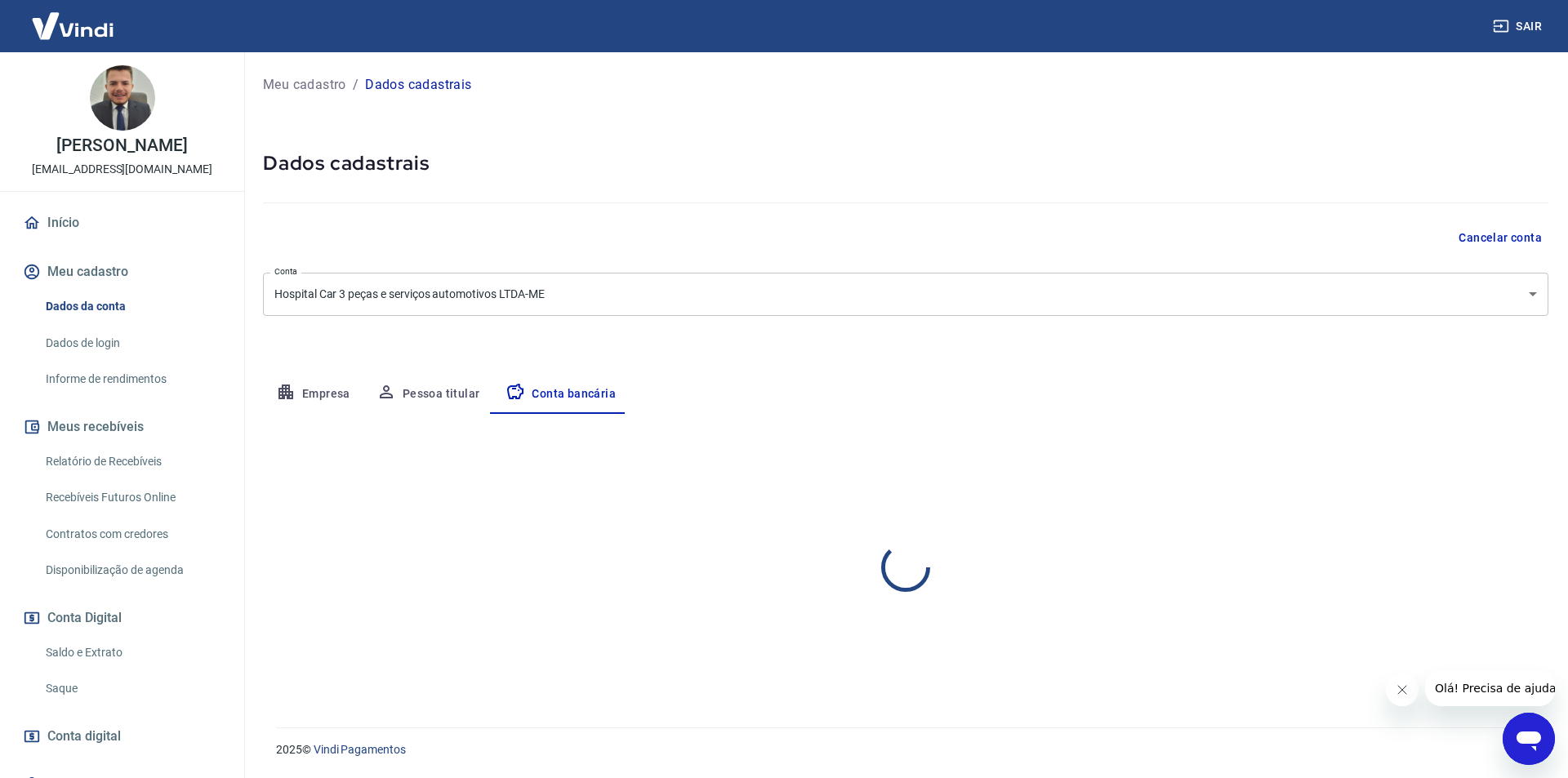
select select "1"
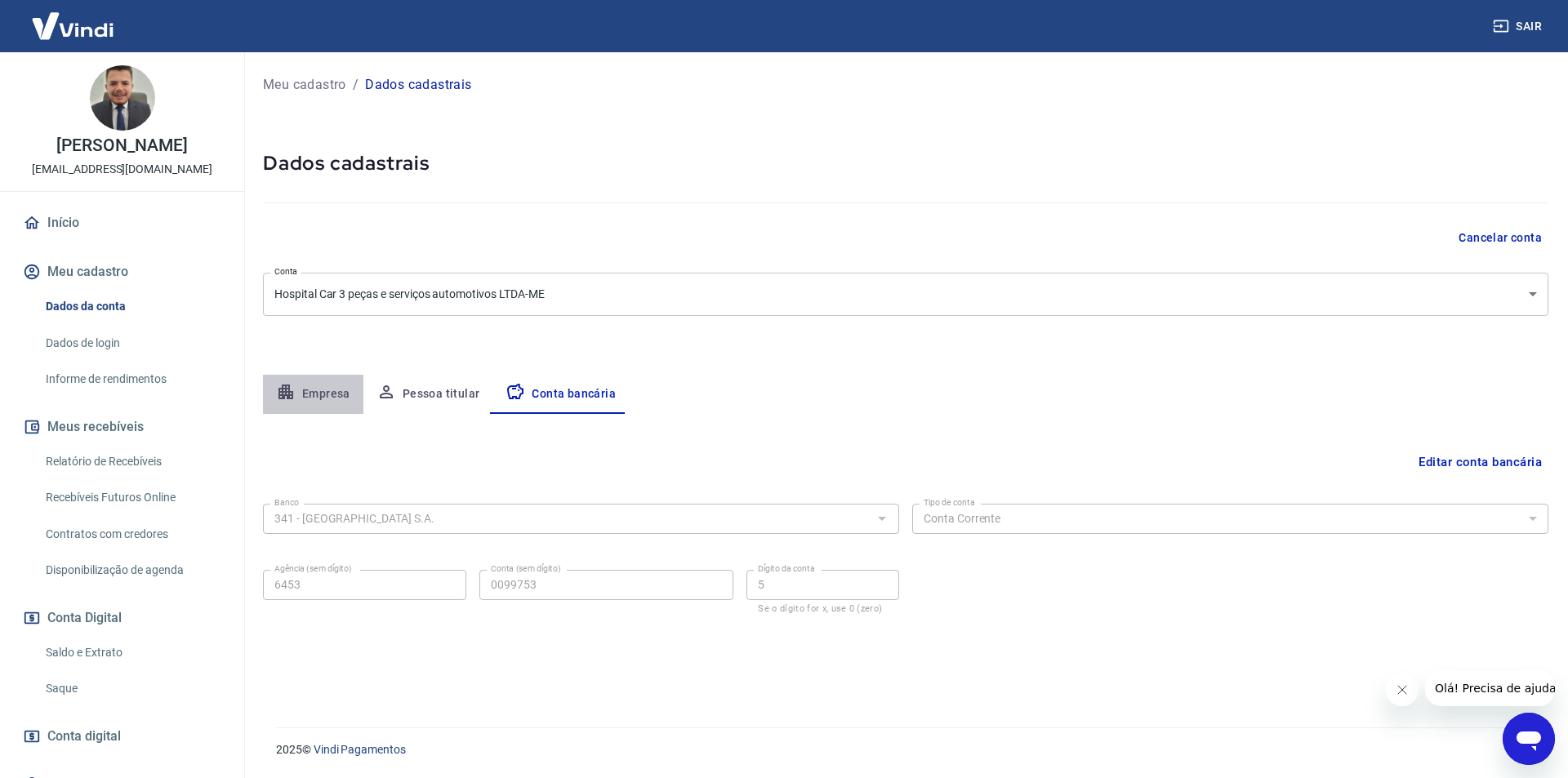
click at [309, 390] on button "Empresa" at bounding box center [313, 395] width 101 height 40
select select "SP"
select select "business"
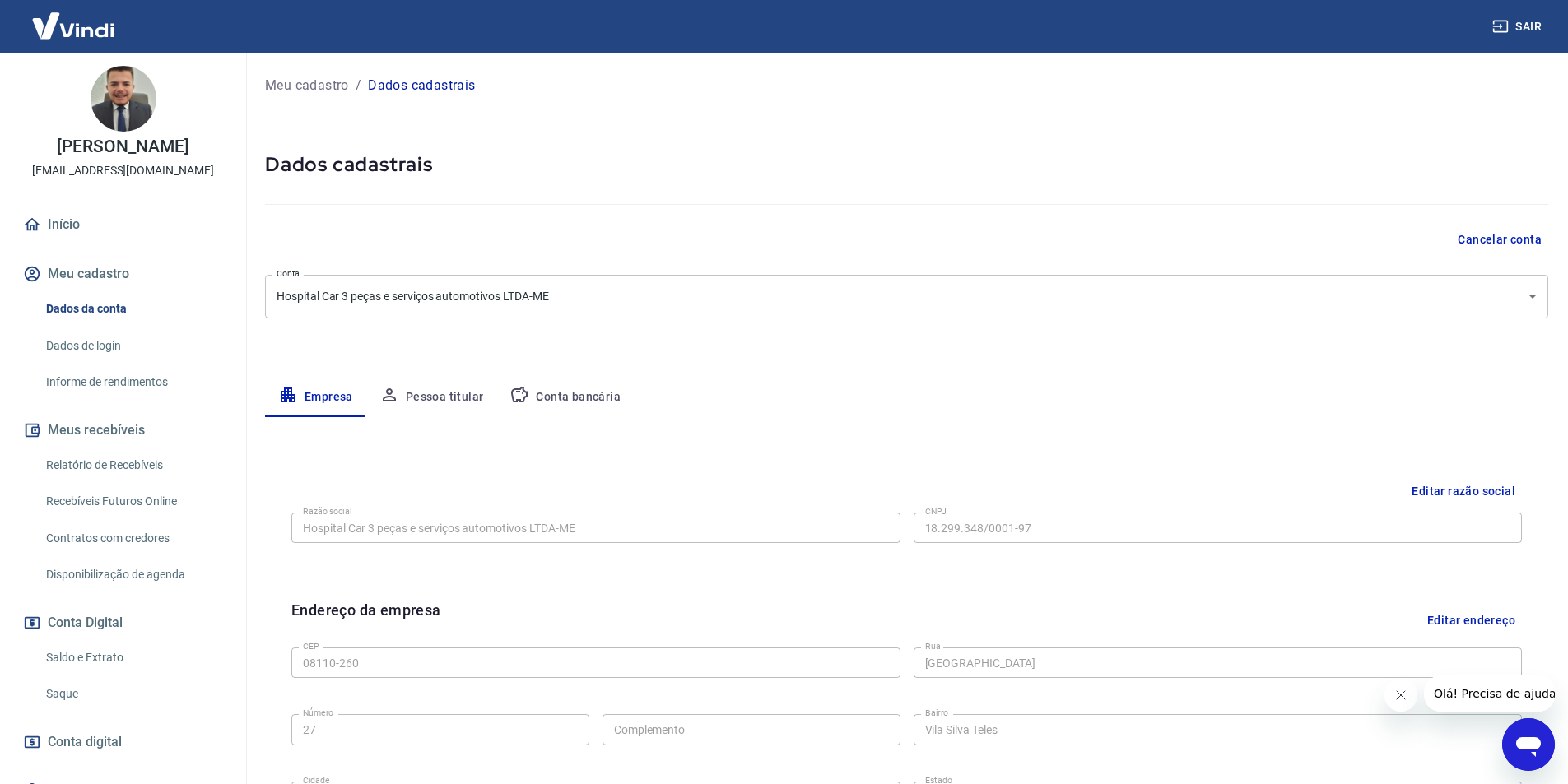
click at [144, 110] on img at bounding box center [123, 98] width 66 height 66
click at [130, 103] on img at bounding box center [123, 98] width 66 height 66
click at [130, 101] on img at bounding box center [123, 98] width 66 height 66
drag, startPoint x: 130, startPoint y: 101, endPoint x: 120, endPoint y: 114, distance: 16.4
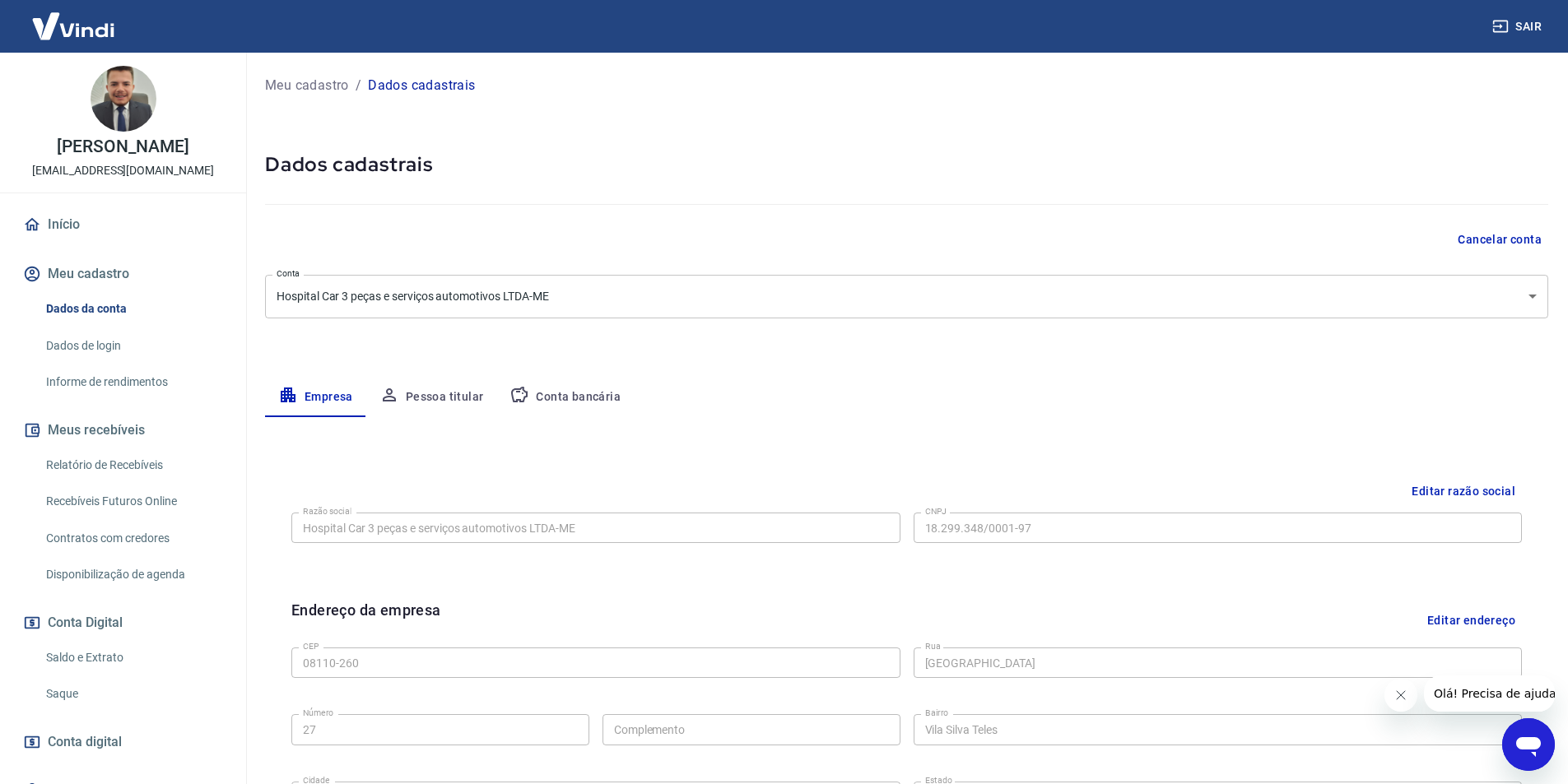
click at [120, 114] on img at bounding box center [123, 98] width 66 height 66
click at [78, 218] on link "Início" at bounding box center [123, 225] width 207 height 37
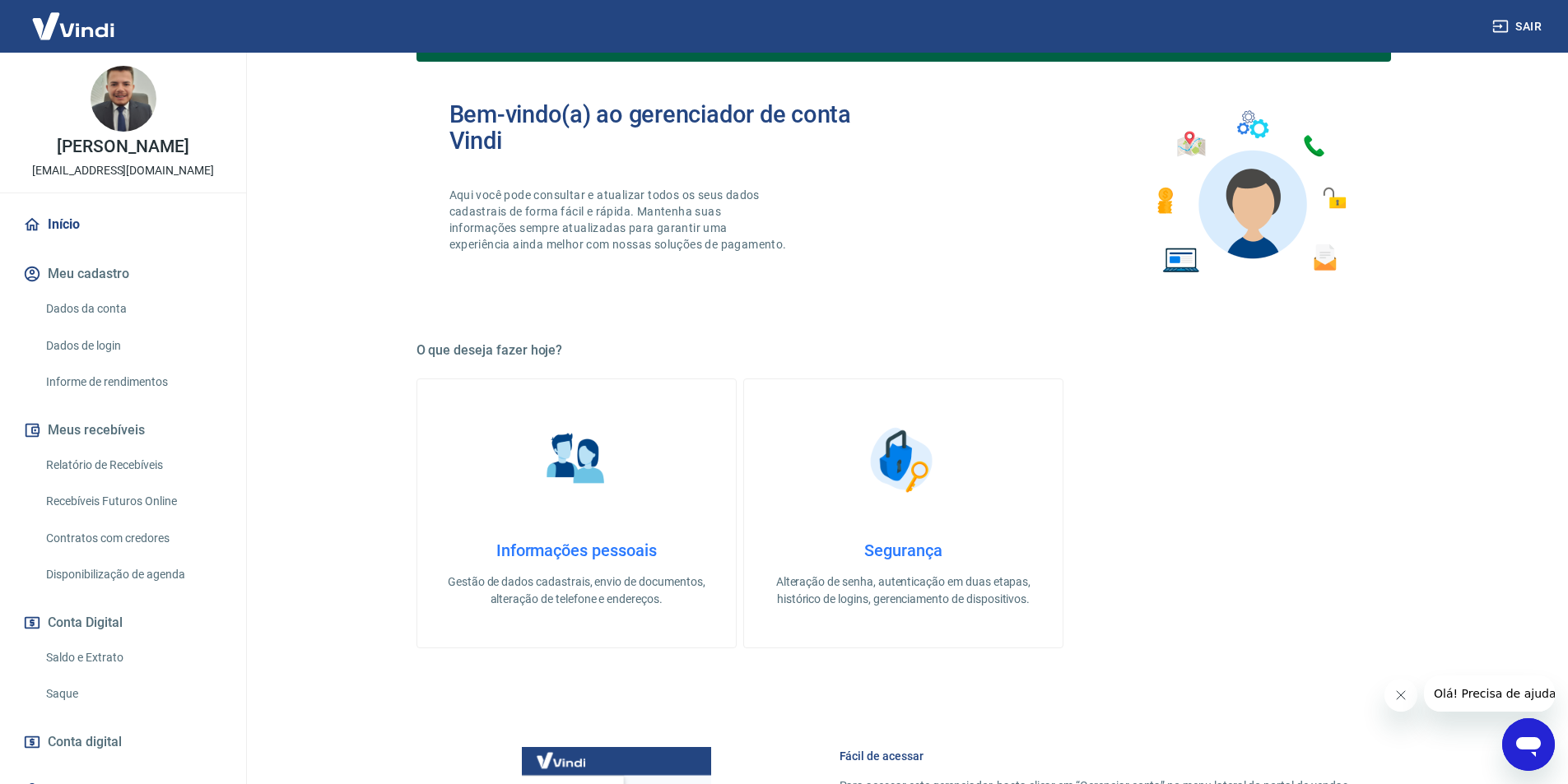
scroll to position [411, 0]
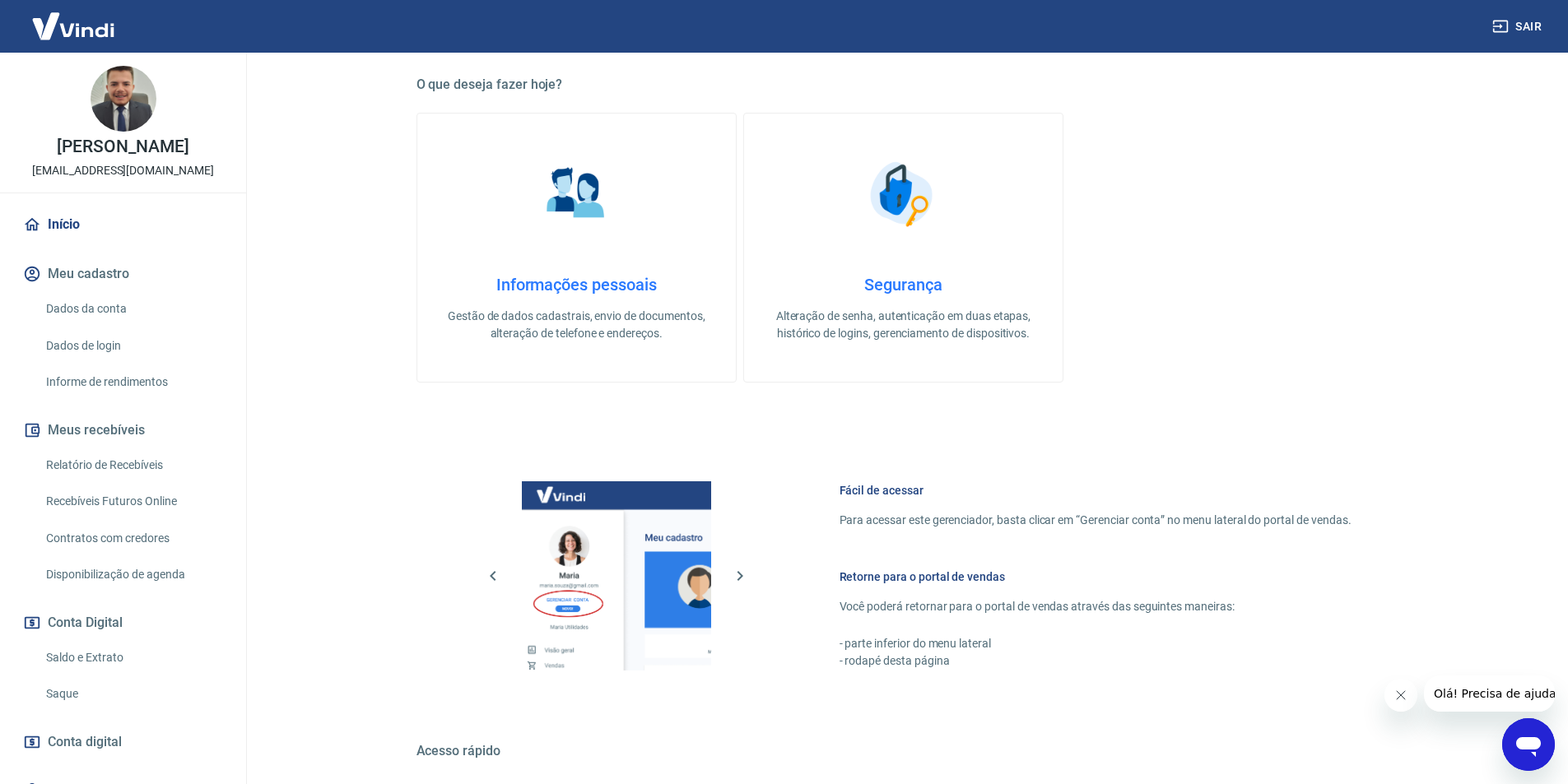
click at [589, 285] on h4 "Informações pessoais" at bounding box center [577, 285] width 266 height 20
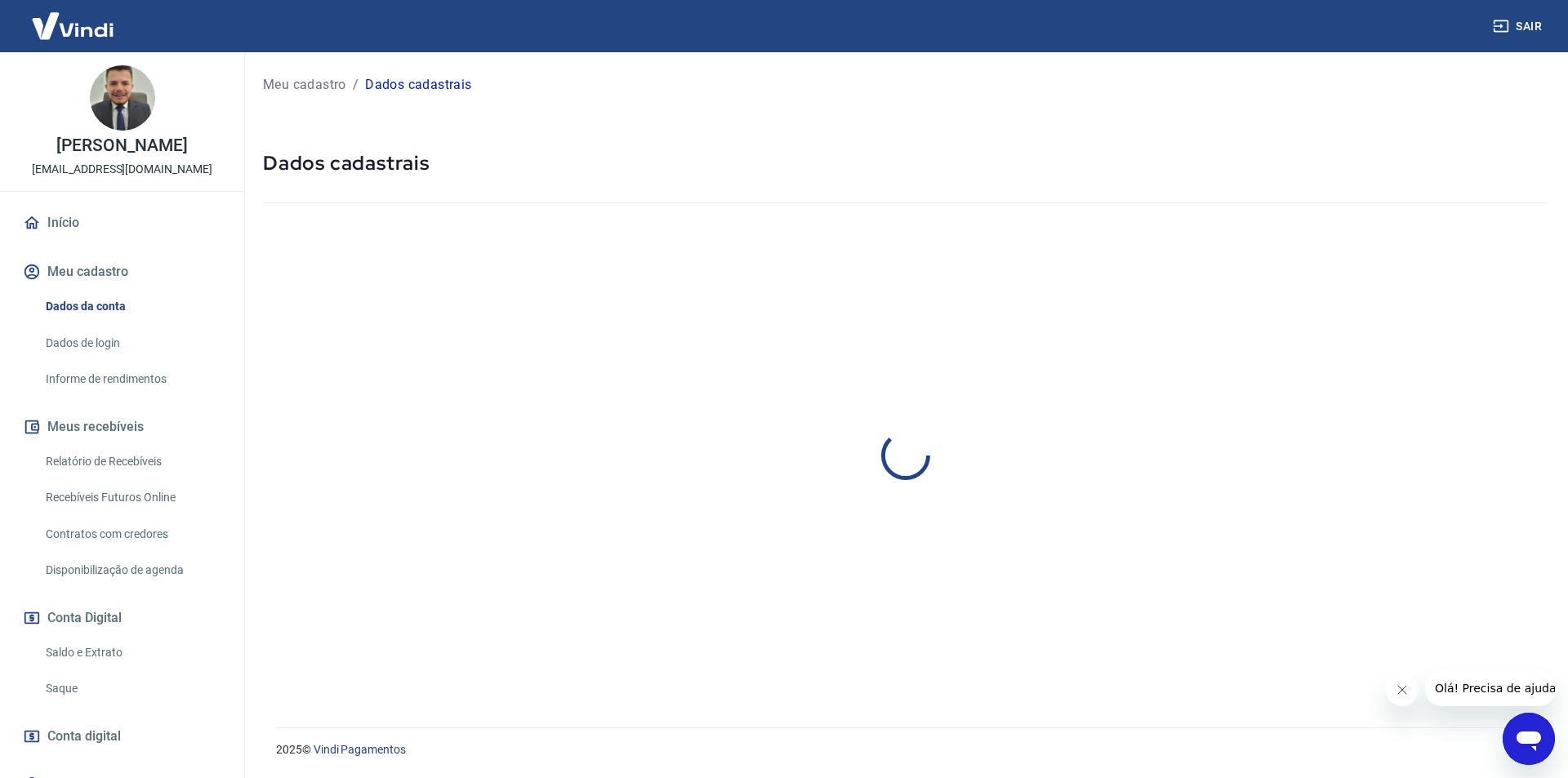
select select "SP"
select select "business"
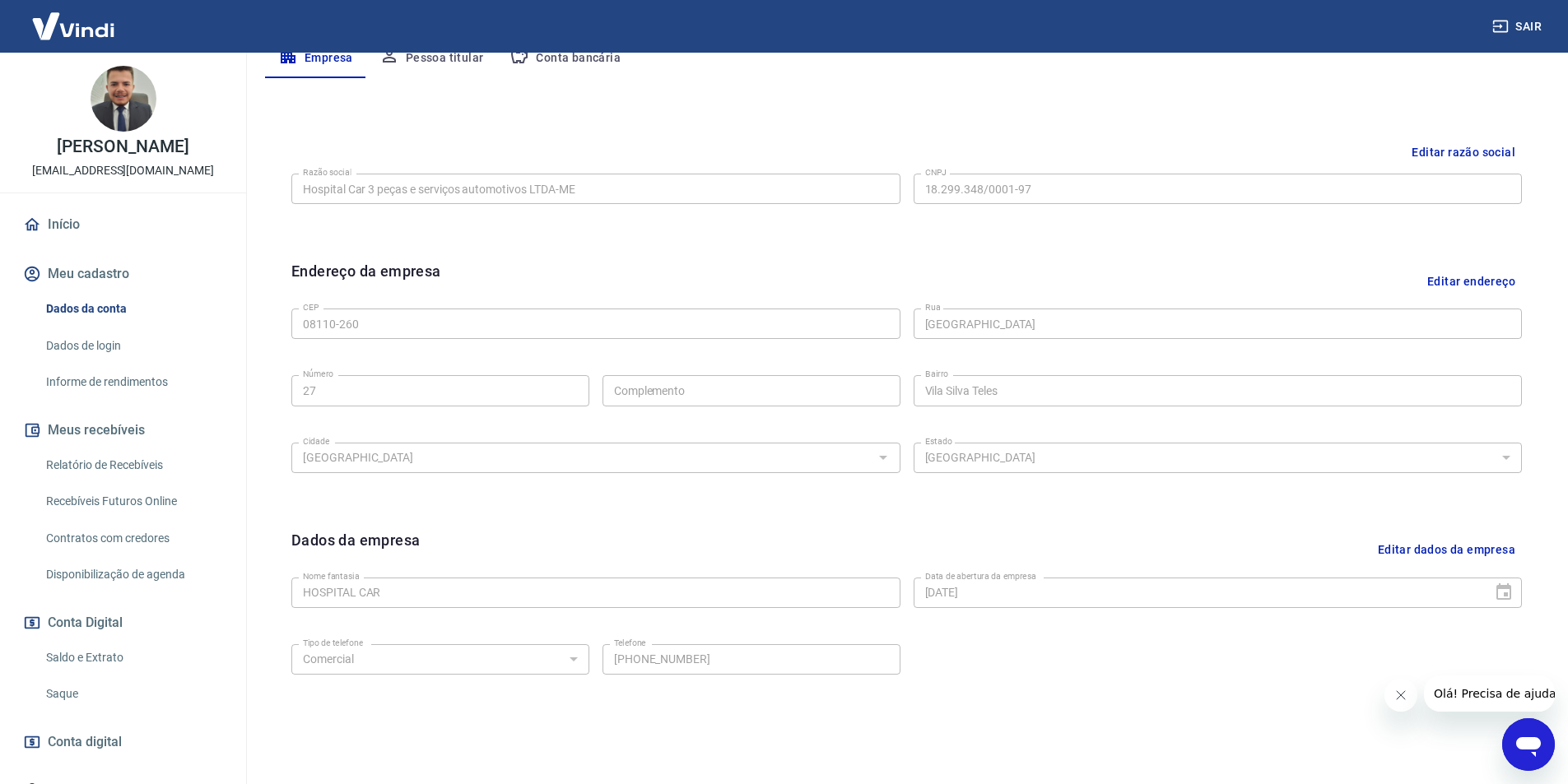
scroll to position [402, 0]
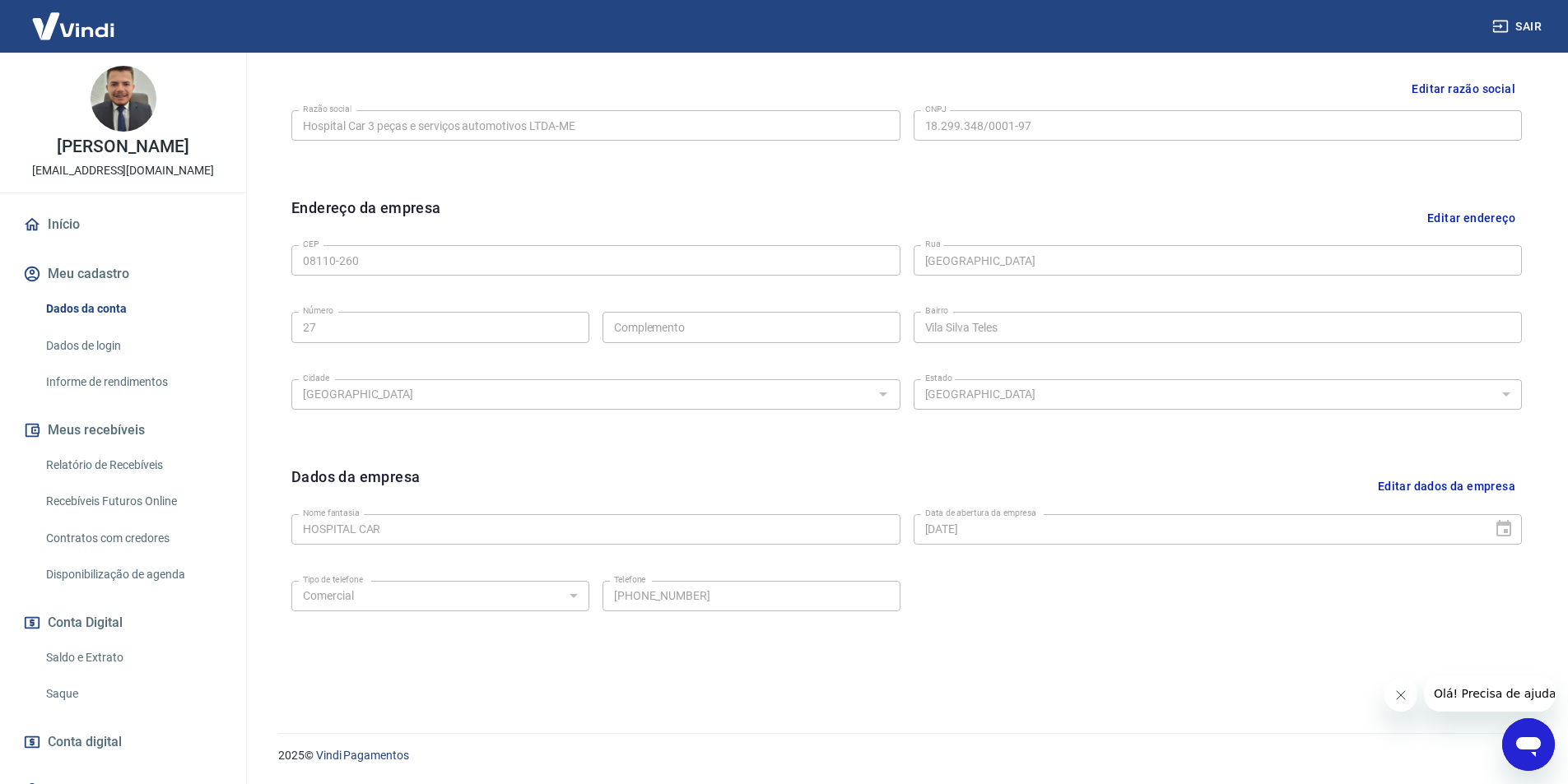
click at [98, 336] on link "Dados de login" at bounding box center [133, 345] width 187 height 34
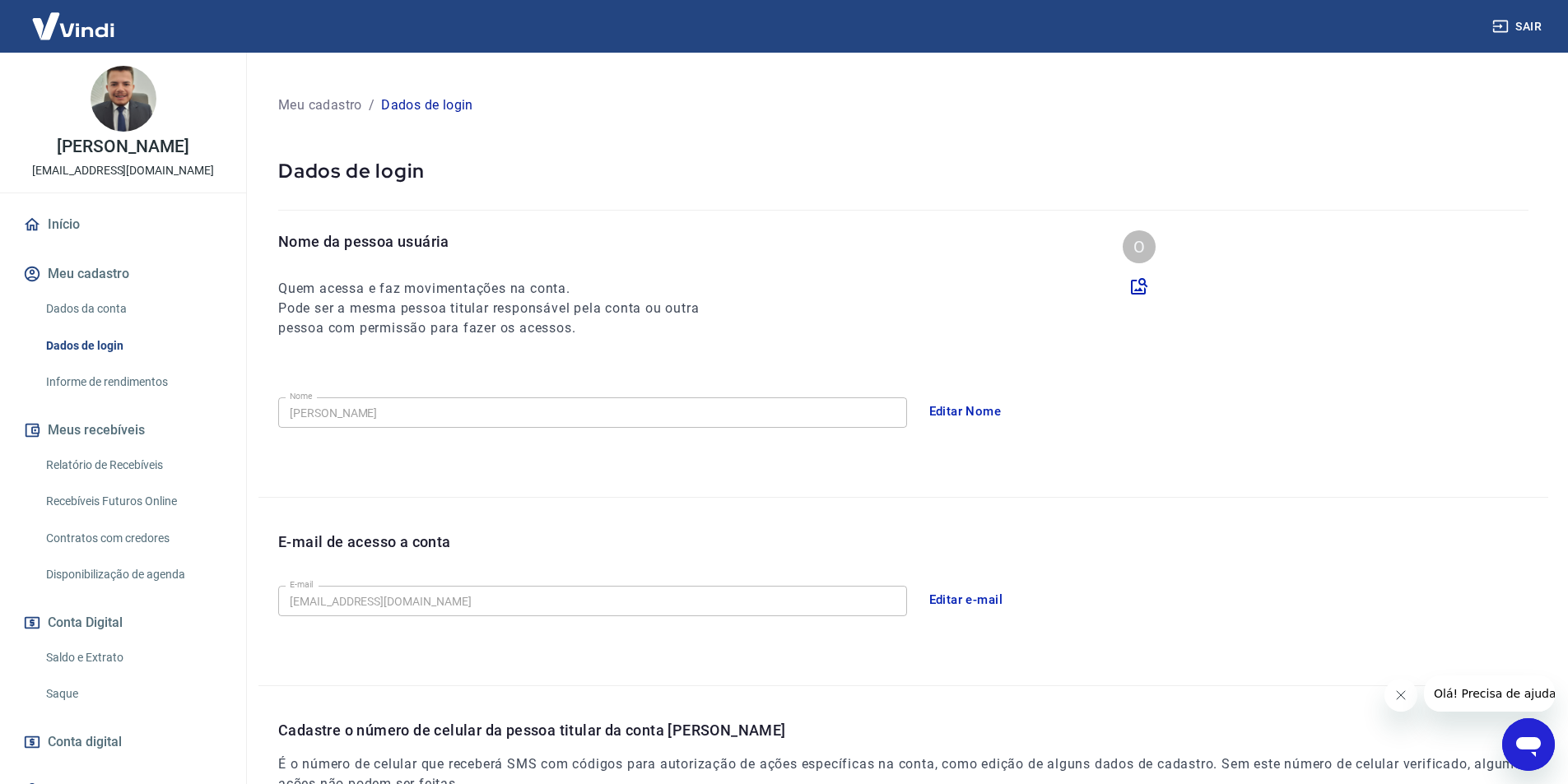
click at [952, 404] on button "Editar Nome" at bounding box center [965, 411] width 91 height 35
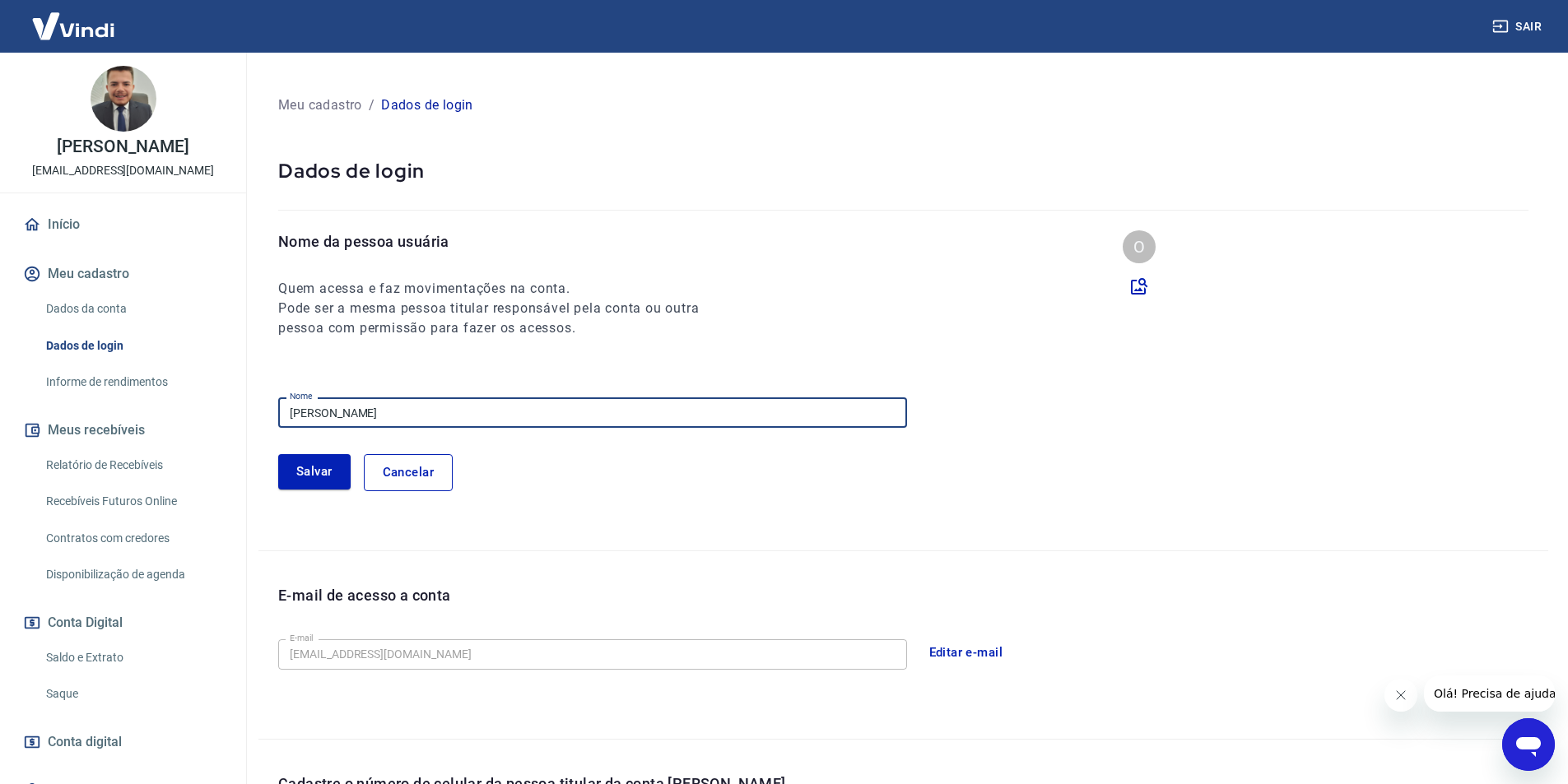
drag, startPoint x: 286, startPoint y: 427, endPoint x: 207, endPoint y: 427, distance: 79.0
click at [207, 427] on div "Sair [PERSON_NAME] [EMAIL_ADDRESS][DOMAIN_NAME] Início Meu cadastro Dados da co…" at bounding box center [784, 392] width 1568 height 784
click at [483, 399] on input "[PERSON_NAME]" at bounding box center [592, 412] width 629 height 31
drag, startPoint x: 306, startPoint y: 409, endPoint x: 269, endPoint y: 391, distance: 41.1
click at [269, 391] on div "Nome da pessoa usuária Quem acessa e faz movimentações na conta. Pode ser a mes…" at bounding box center [903, 390] width 1290 height 319
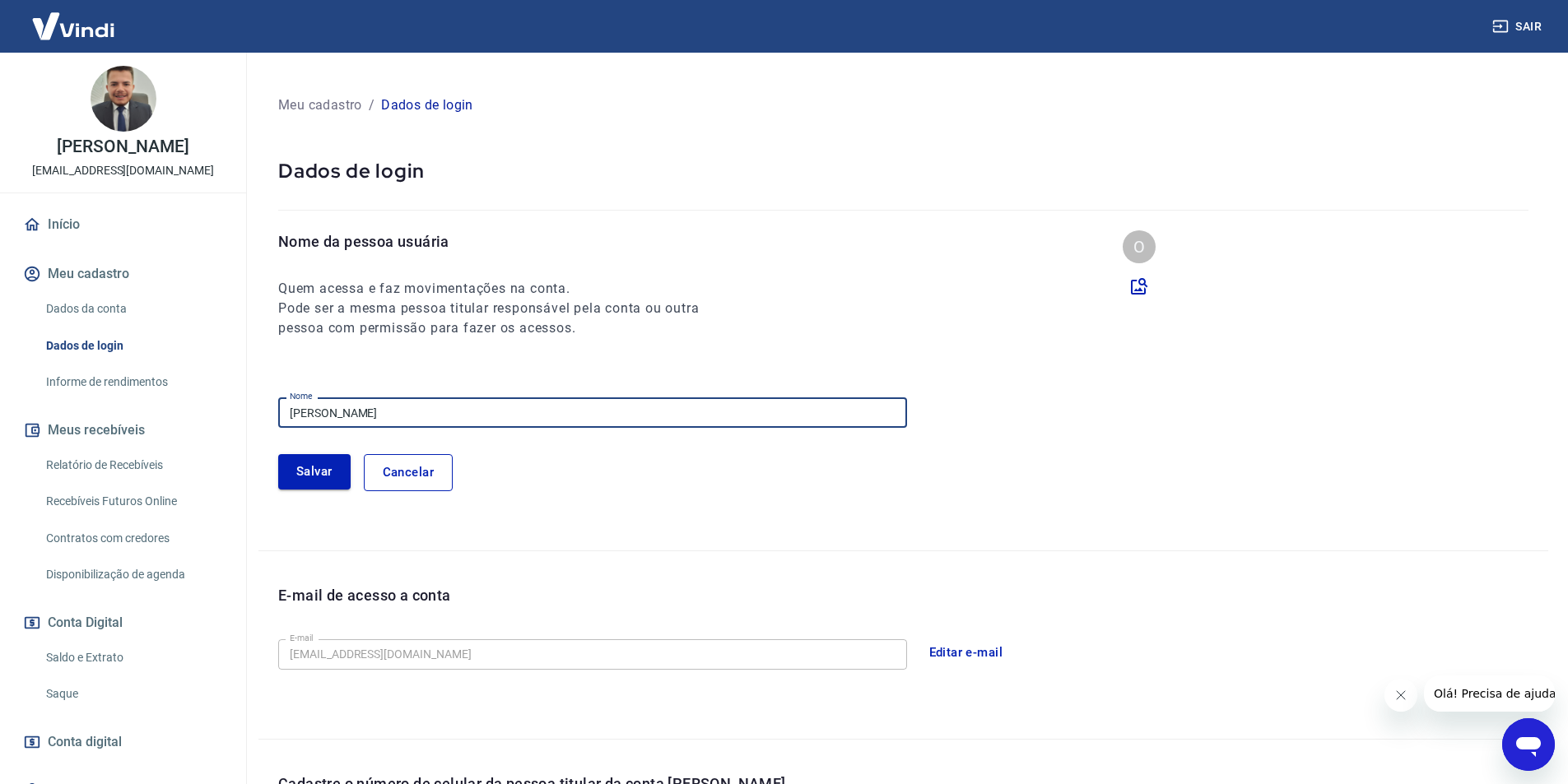
type input "[PERSON_NAME]"
click at [310, 468] on button "Salvar" at bounding box center [314, 472] width 72 height 35
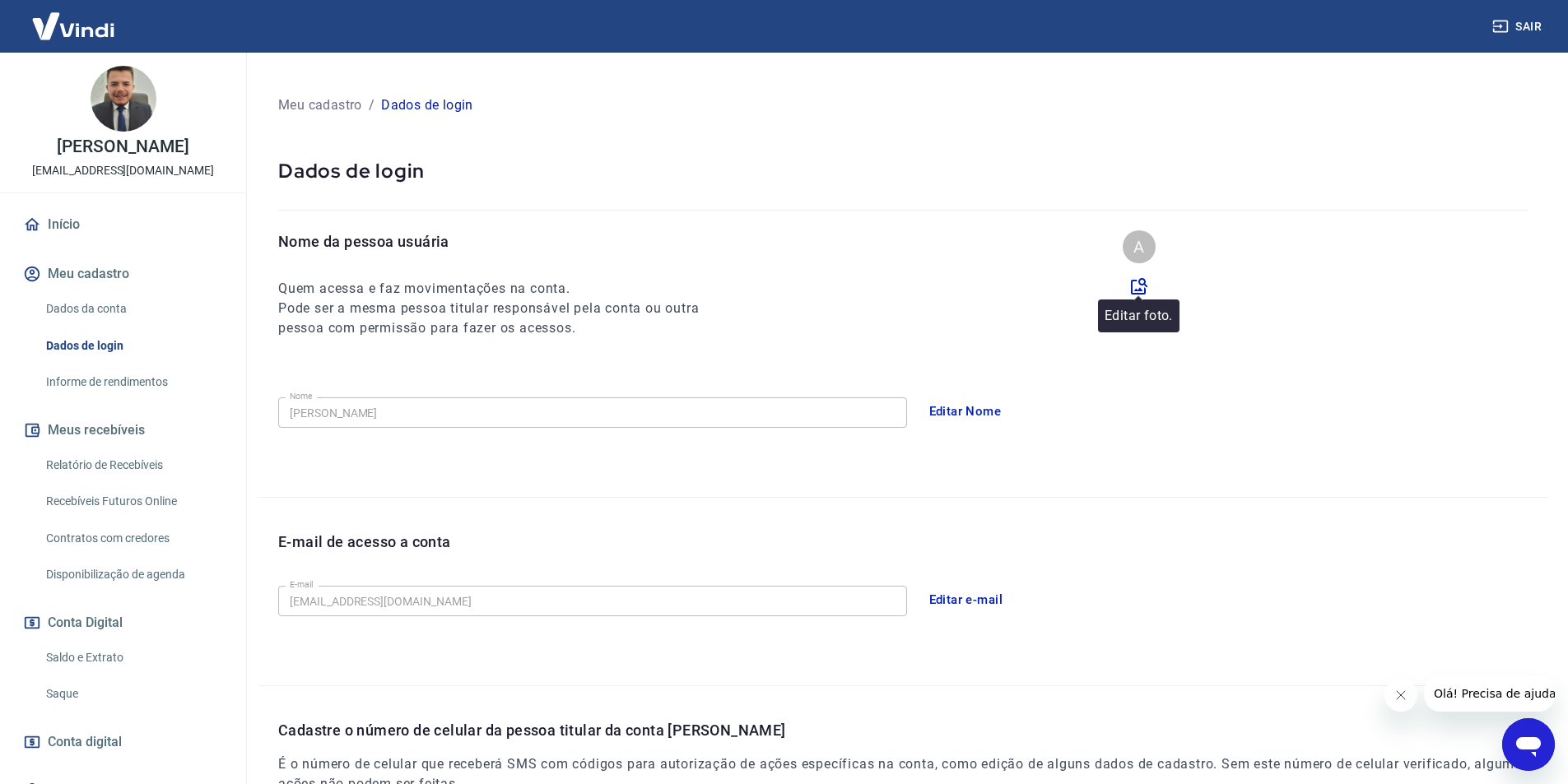
click at [1129, 287] on icon at bounding box center [1139, 287] width 20 height 20
click at [0, 0] on input "file" at bounding box center [0, 0] width 0 height 0
click at [1138, 287] on icon at bounding box center [1139, 287] width 20 height 20
click at [0, 0] on input "file" at bounding box center [0, 0] width 0 height 0
click at [52, 32] on img at bounding box center [73, 26] width 107 height 50
